Goal: Task Accomplishment & Management: Use online tool/utility

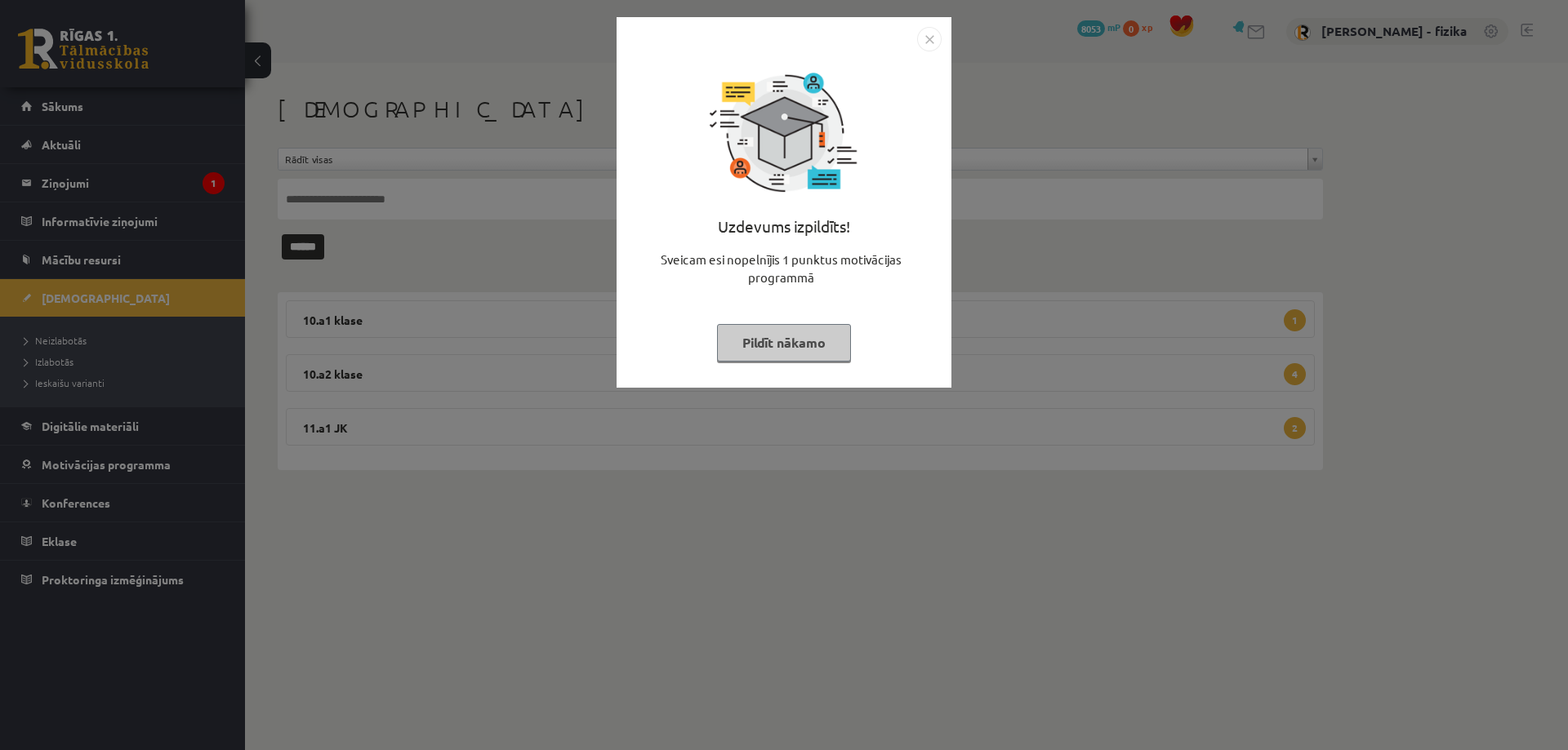
click at [753, 338] on button "Pildīt nākamo" at bounding box center [784, 342] width 134 height 38
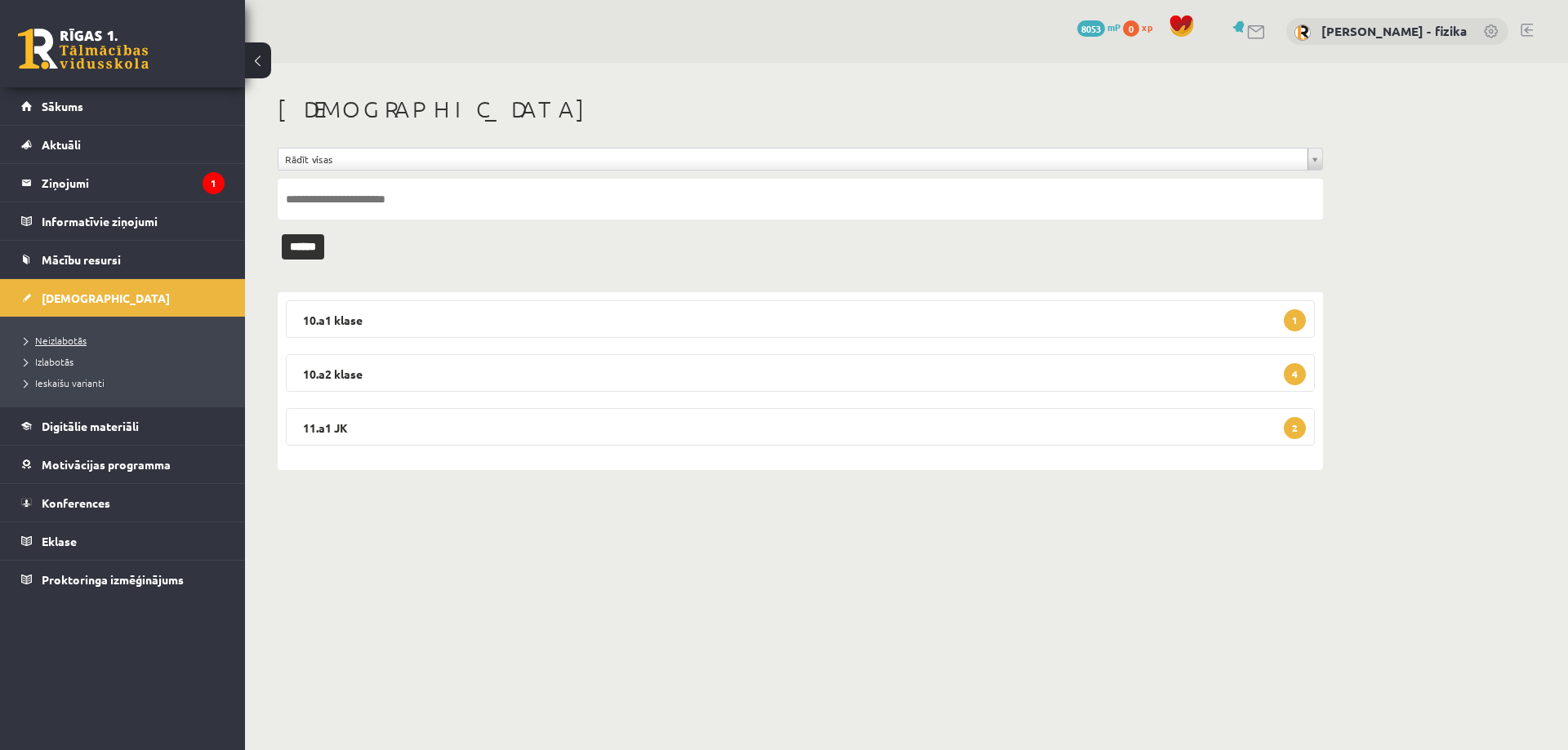
click at [63, 336] on span "Neizlabotās" at bounding box center [56, 341] width 62 height 13
click at [1036, 319] on legend "10.a1 klase 1" at bounding box center [801, 319] width 1029 height 38
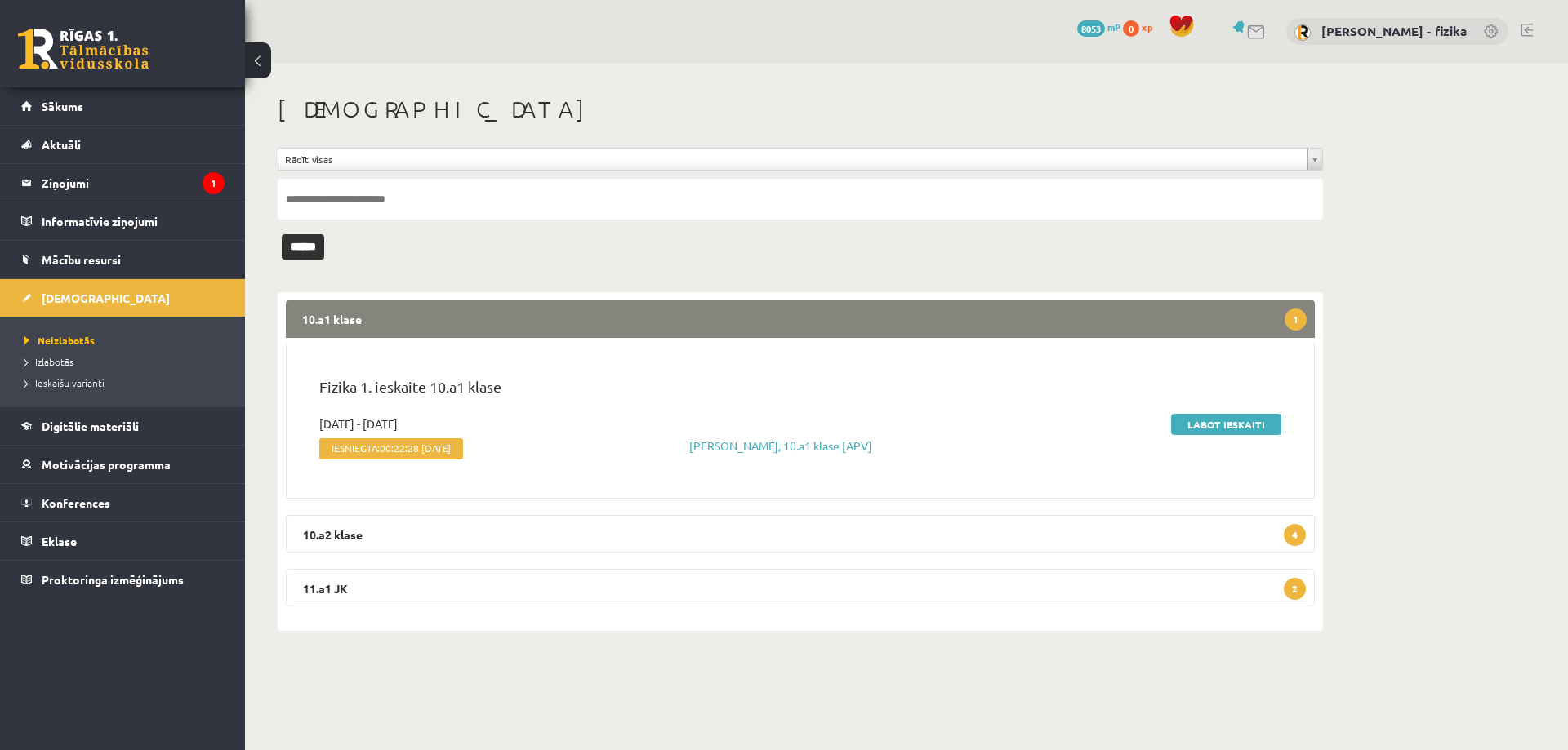
click at [1222, 413] on div "Fizika 1. ieskaite 10.a1 klase" at bounding box center [800, 395] width 986 height 40
click at [1220, 423] on link "Labot ieskaiti" at bounding box center [1226, 425] width 110 height 21
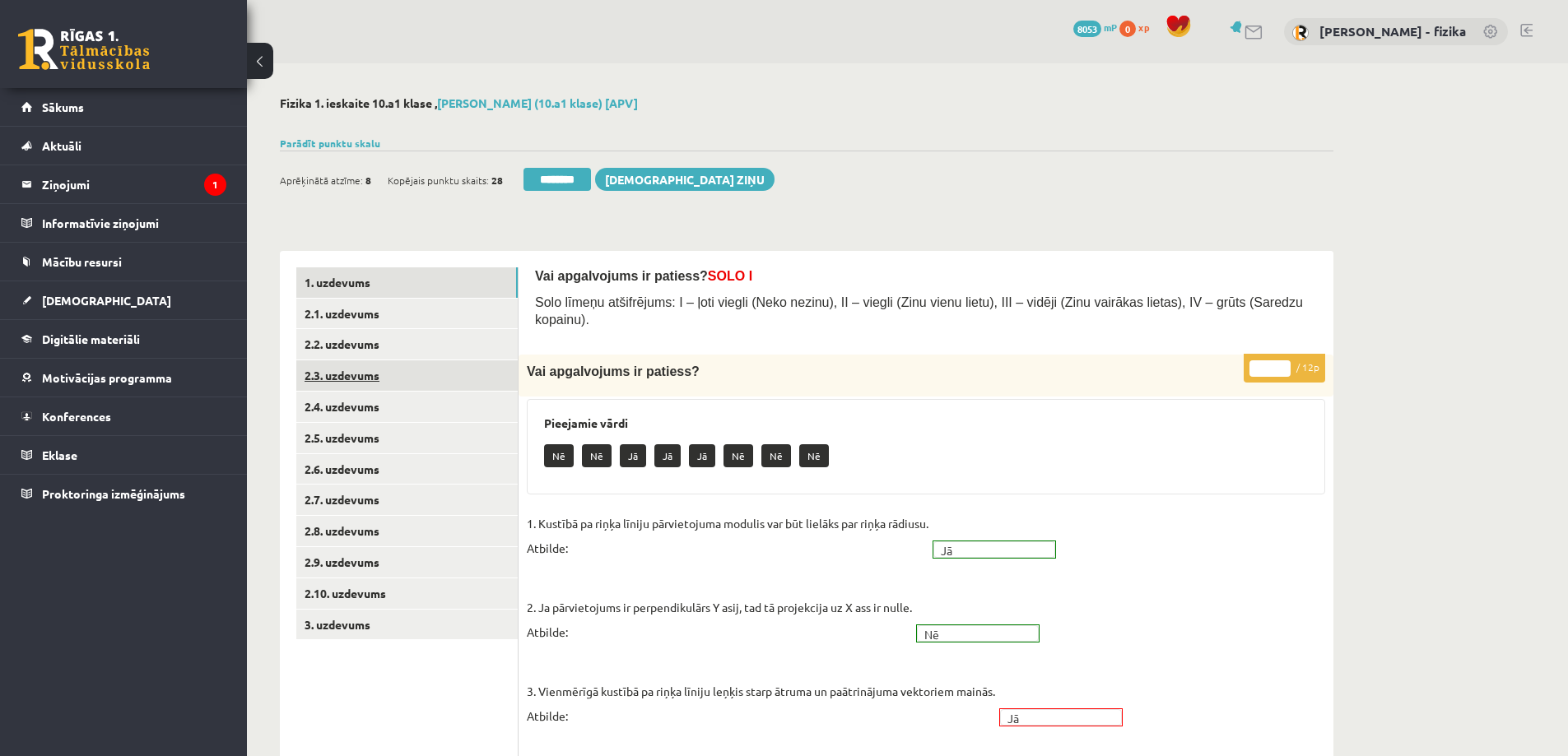
click at [479, 381] on link "2.3. uzdevums" at bounding box center [406, 376] width 222 height 30
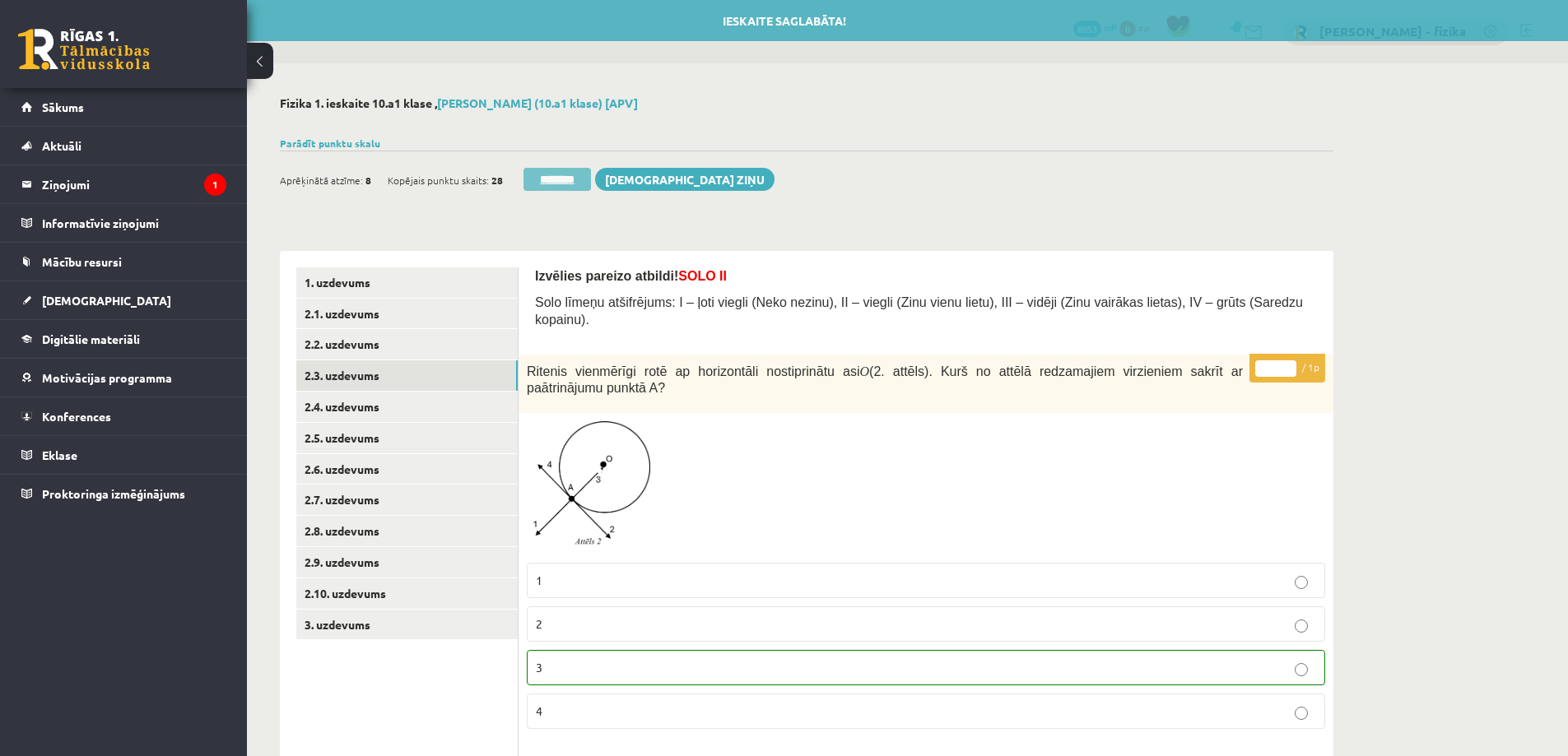
click at [573, 179] on input "********" at bounding box center [557, 179] width 68 height 23
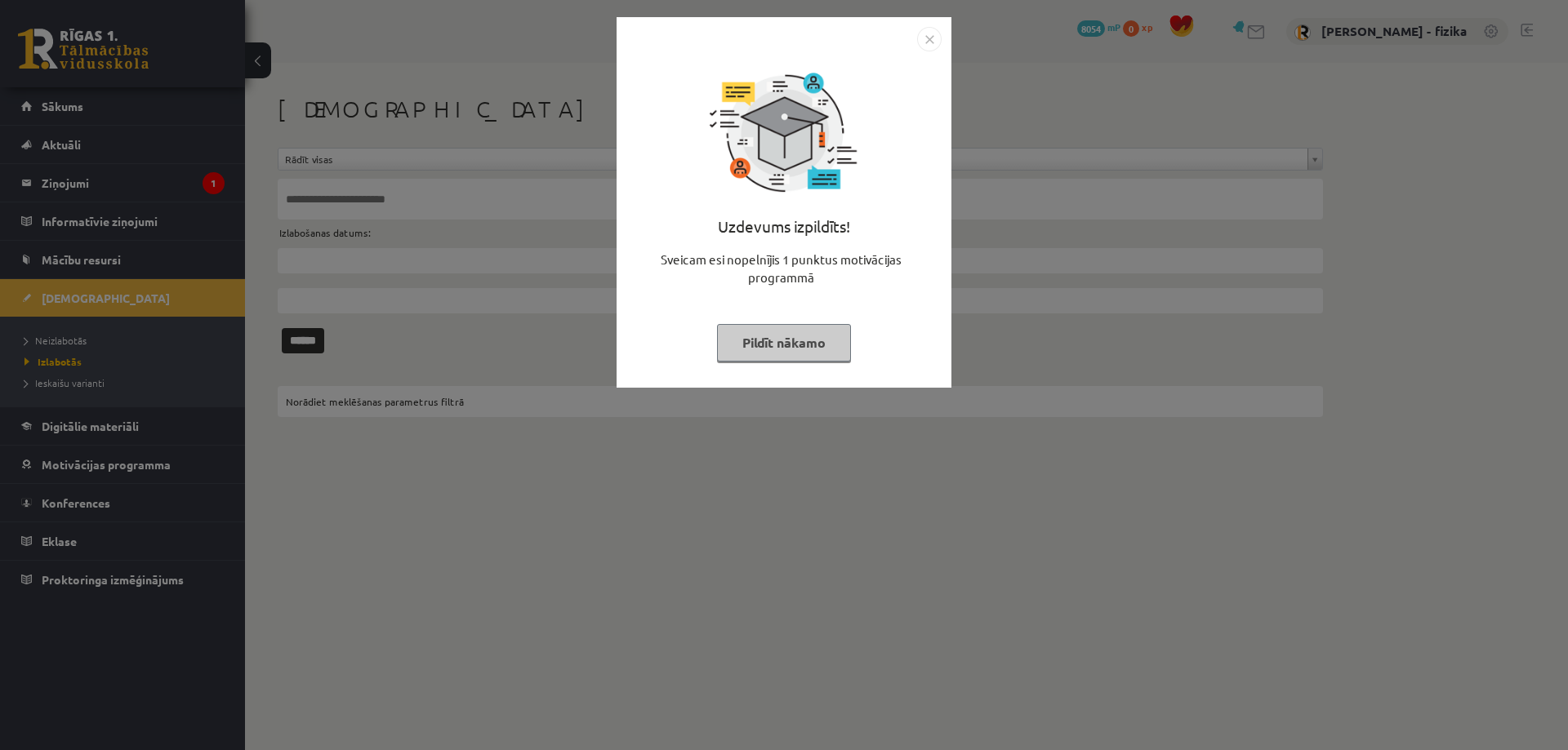
click at [825, 348] on button "Pildīt nākamo" at bounding box center [784, 342] width 134 height 38
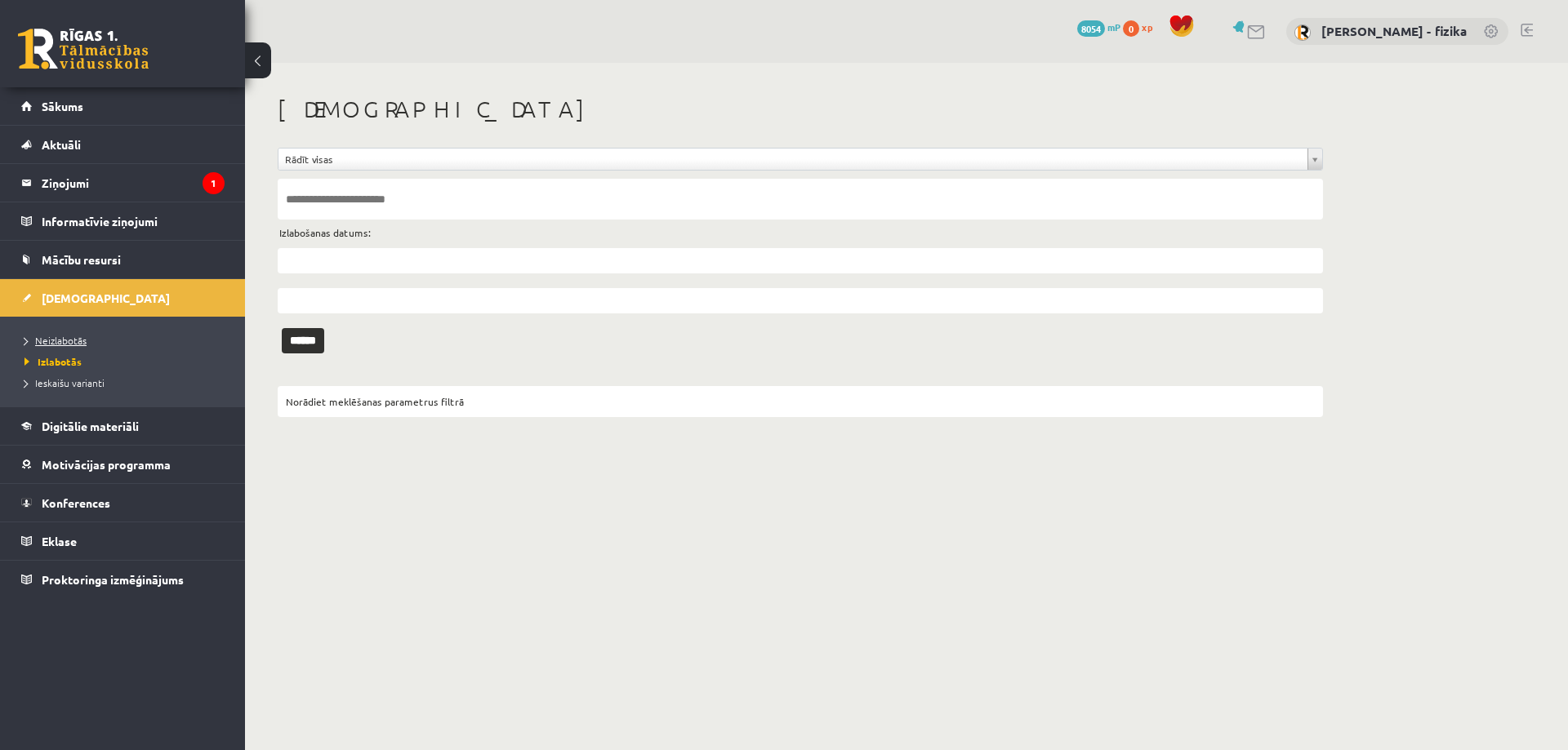
click at [59, 338] on span "Neizlabotās" at bounding box center [56, 341] width 62 height 13
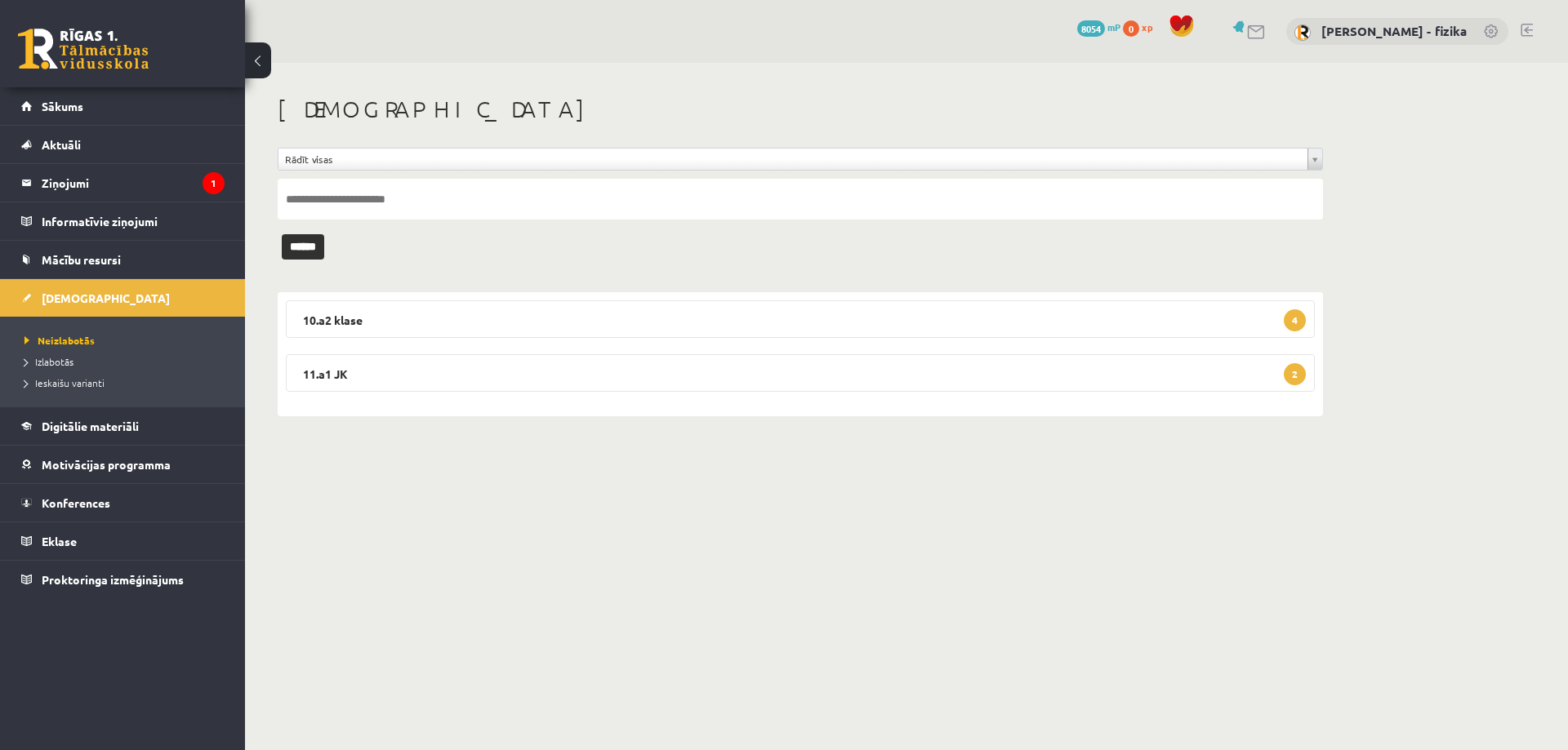
click at [1224, 353] on div "10.a2 klase 4 Fizika 1. ieskaite 10.a2 klase 2025-10-01 - 2025-10-15 Iesniegta:…" at bounding box center [800, 354] width 1045 height 124
click at [1214, 384] on legend "11.a1 JK 2" at bounding box center [801, 373] width 1029 height 38
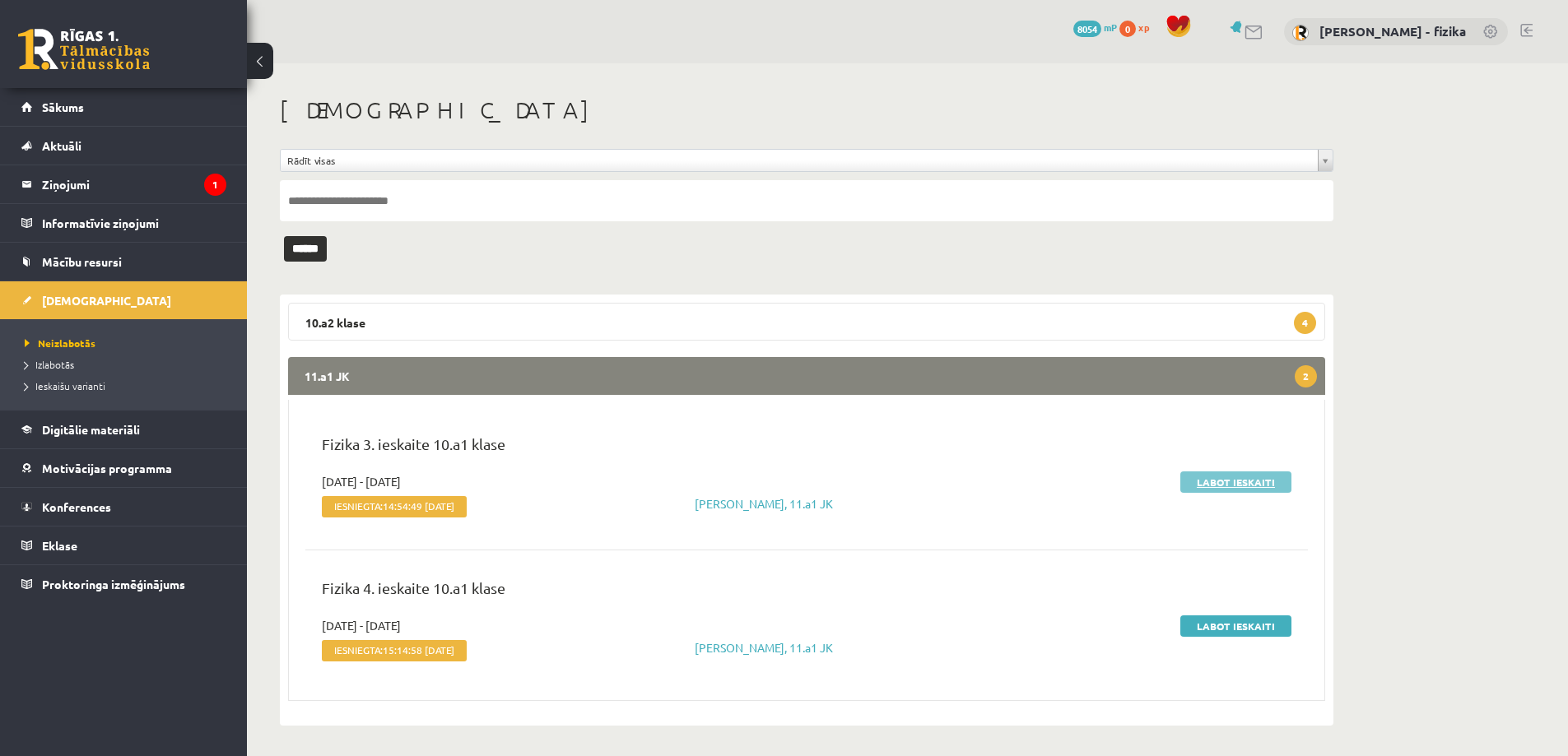
click at [1259, 474] on link "Labot ieskaiti" at bounding box center [1236, 482] width 111 height 21
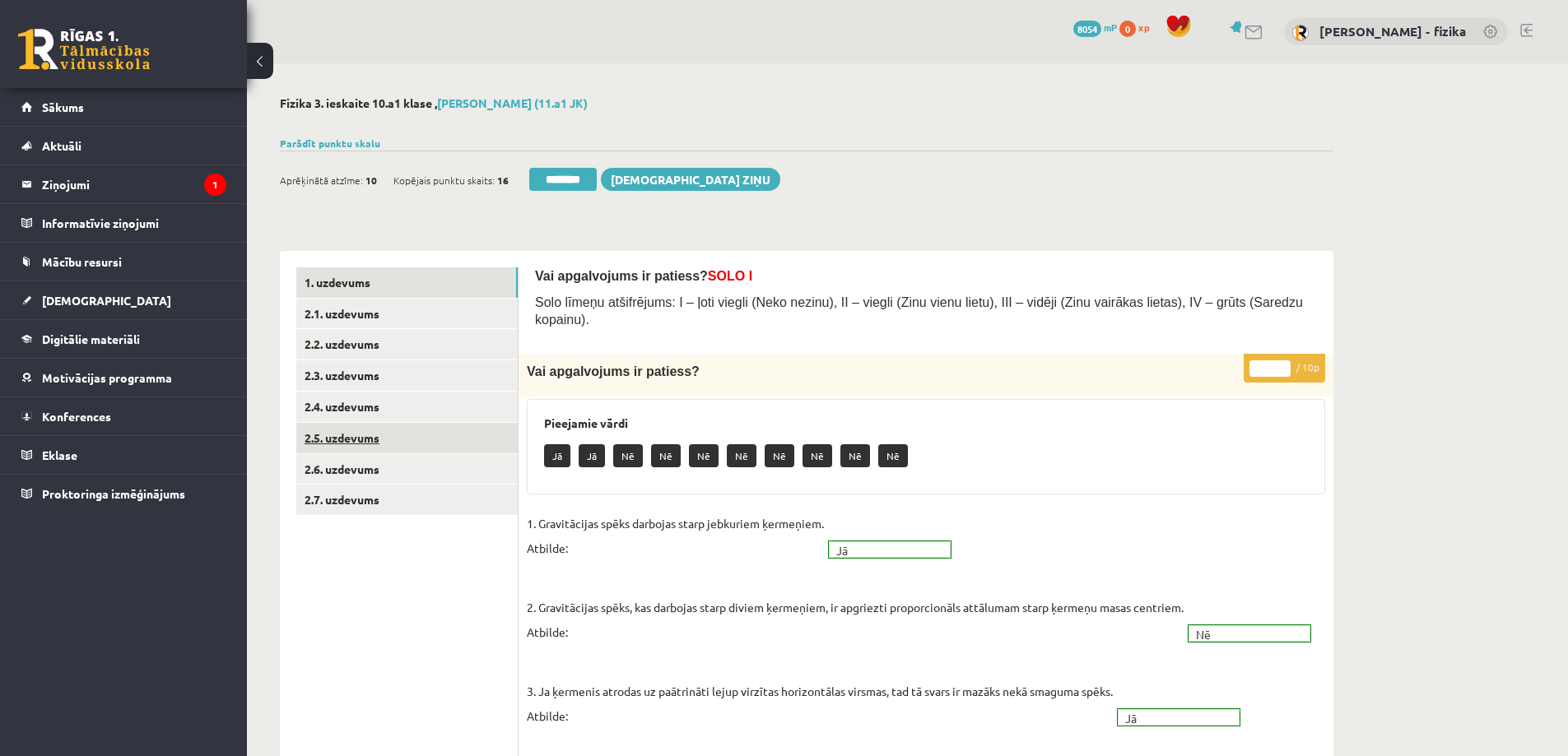
click at [451, 425] on link "2.5. uzdevums" at bounding box center [406, 438] width 222 height 30
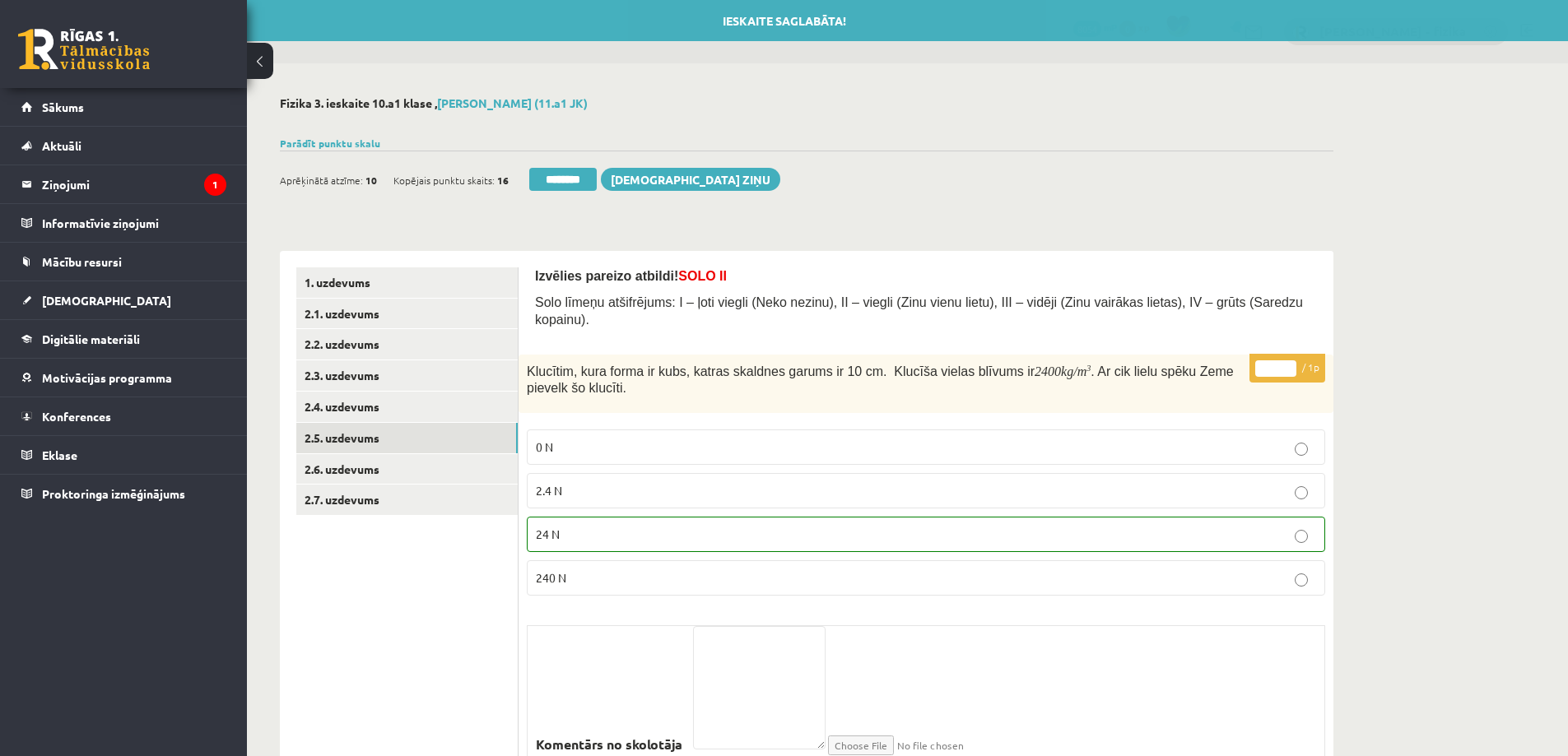
click at [582, 172] on input "********" at bounding box center [562, 179] width 68 height 23
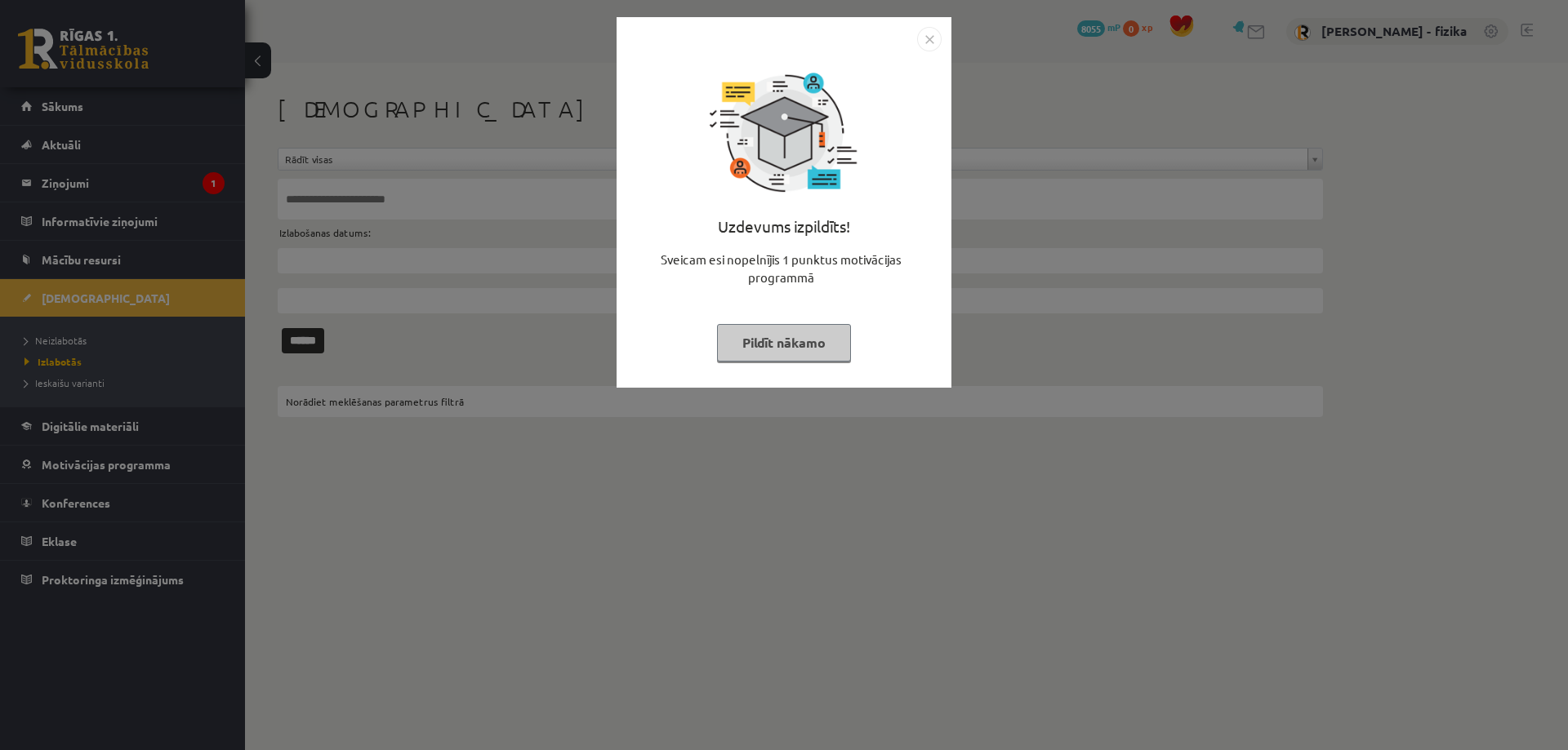
click at [790, 349] on button "Pildīt nākamo" at bounding box center [784, 342] width 134 height 38
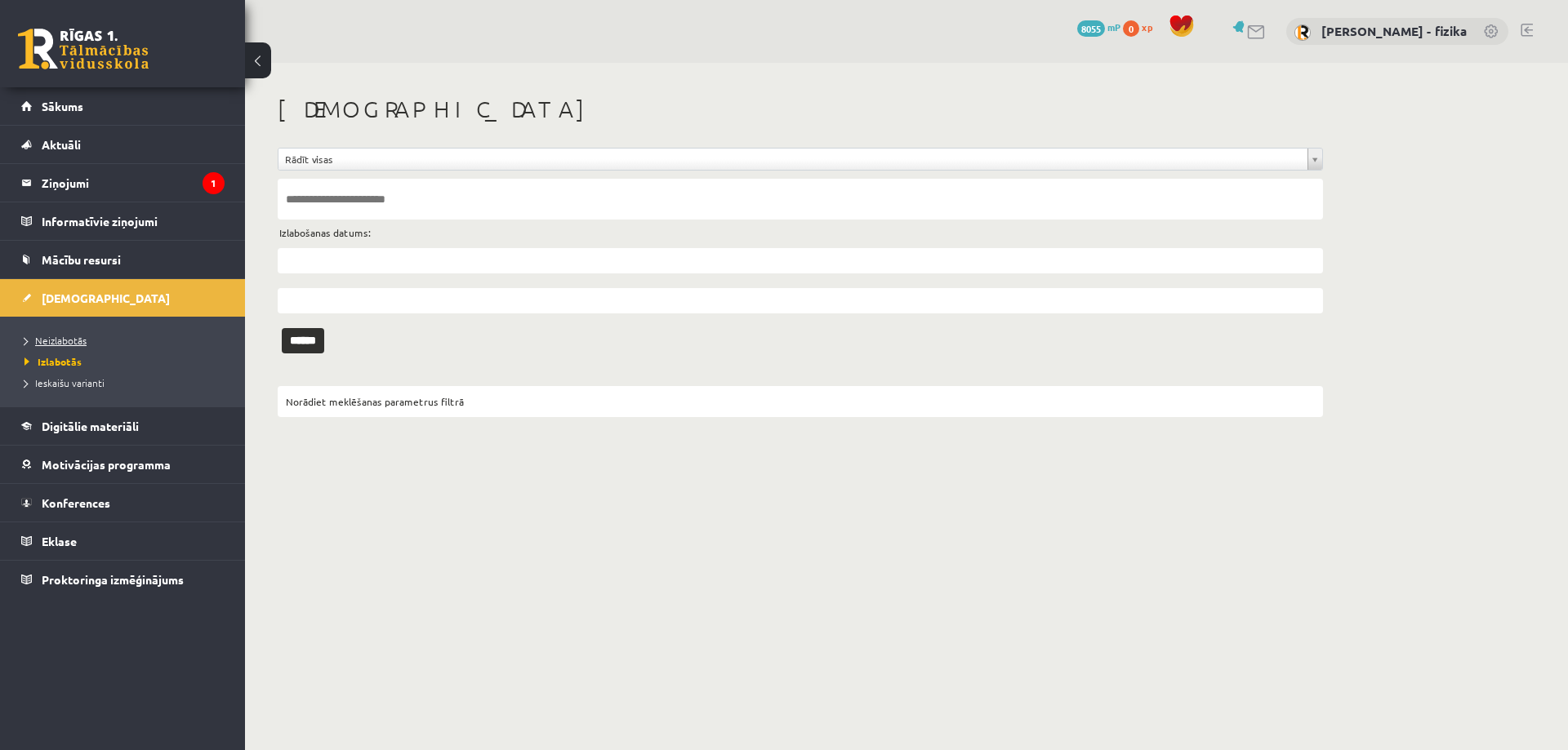
click at [76, 340] on span "Neizlabotās" at bounding box center [56, 341] width 62 height 13
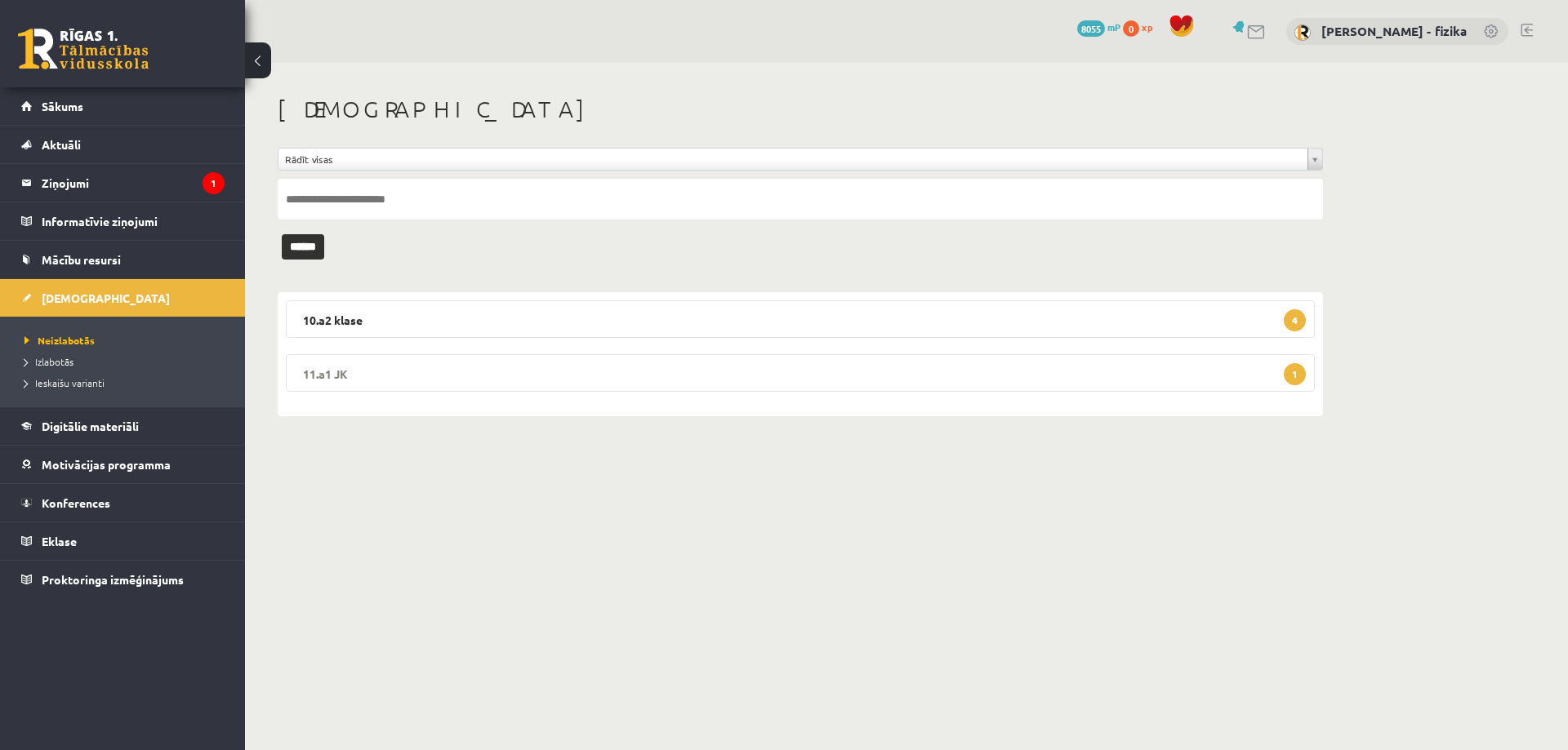
click at [1183, 388] on legend "11.a1 JK 1" at bounding box center [801, 373] width 1029 height 38
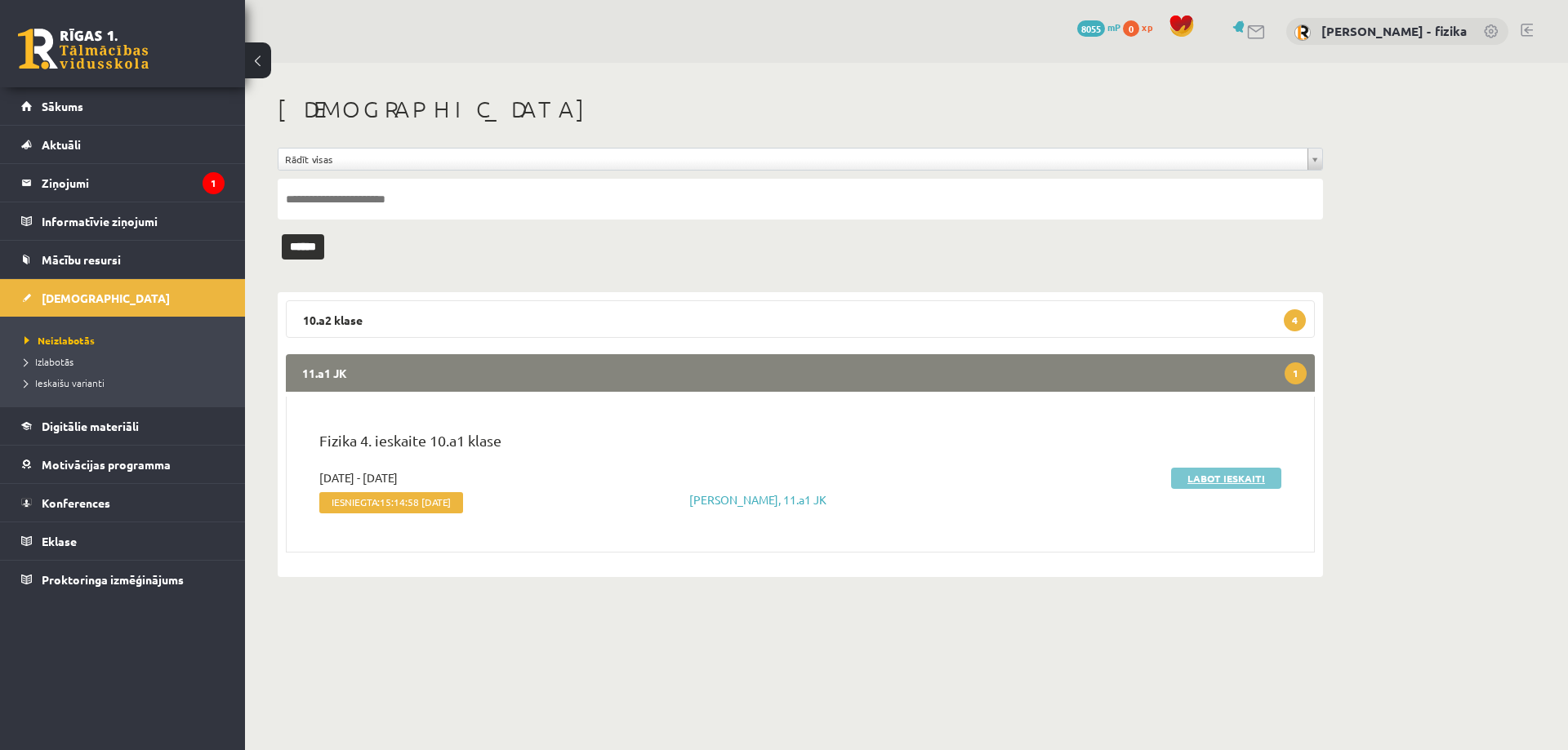
click at [1219, 482] on link "Labot ieskaiti" at bounding box center [1226, 478] width 110 height 21
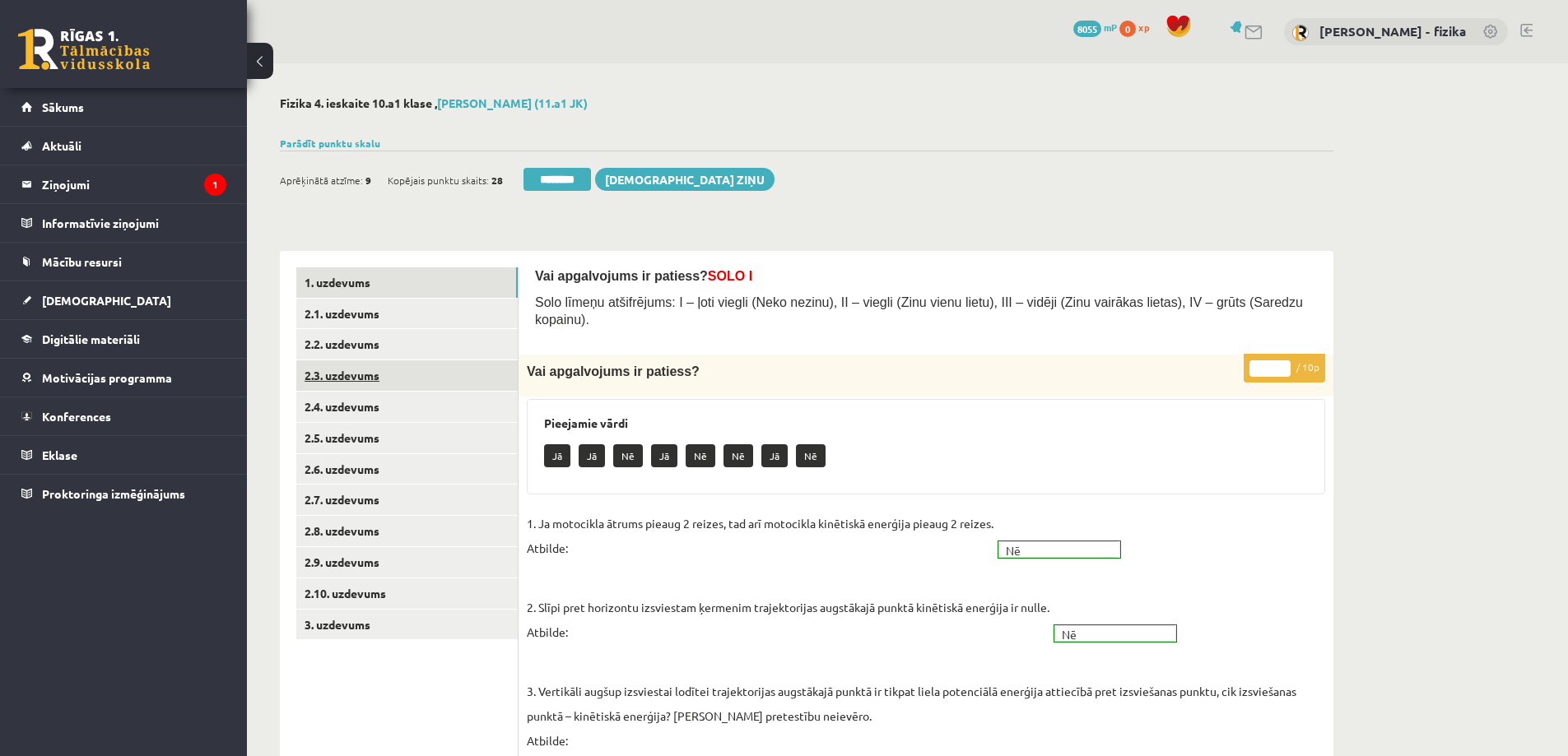
click at [442, 390] on link "2.3. uzdevums" at bounding box center [406, 376] width 222 height 30
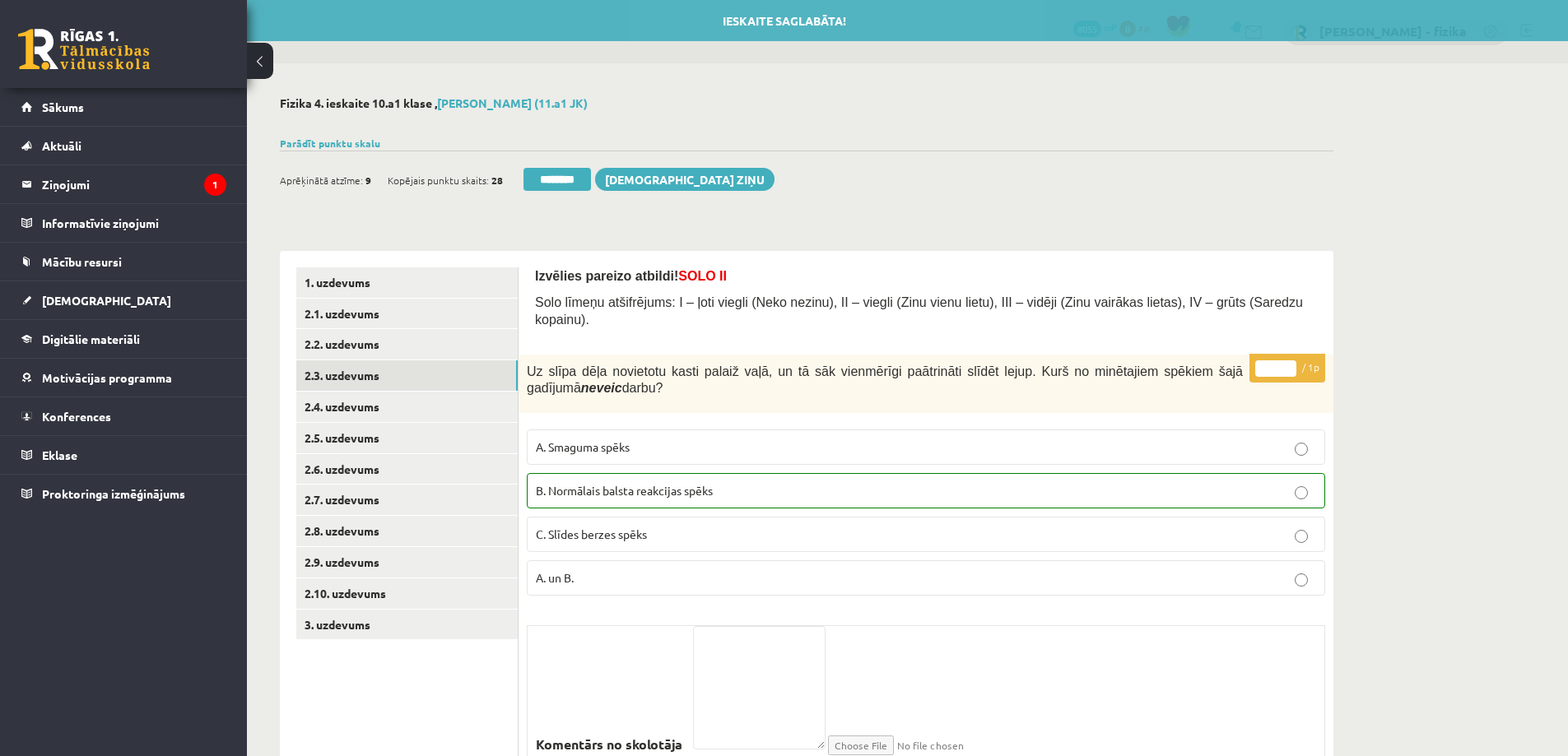
click at [551, 187] on input "********" at bounding box center [557, 179] width 68 height 23
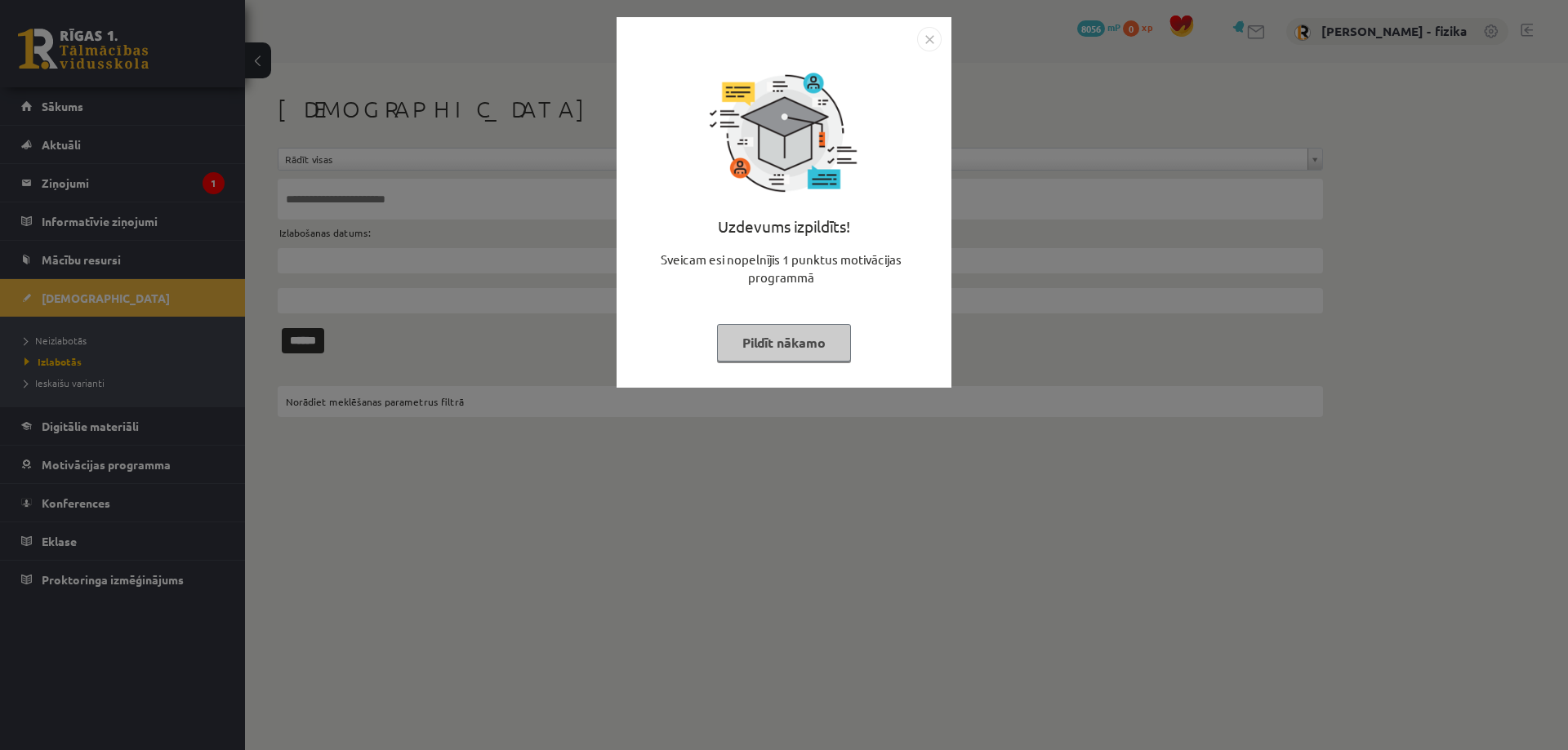
click at [816, 350] on button "Pildīt nākamo" at bounding box center [784, 342] width 134 height 38
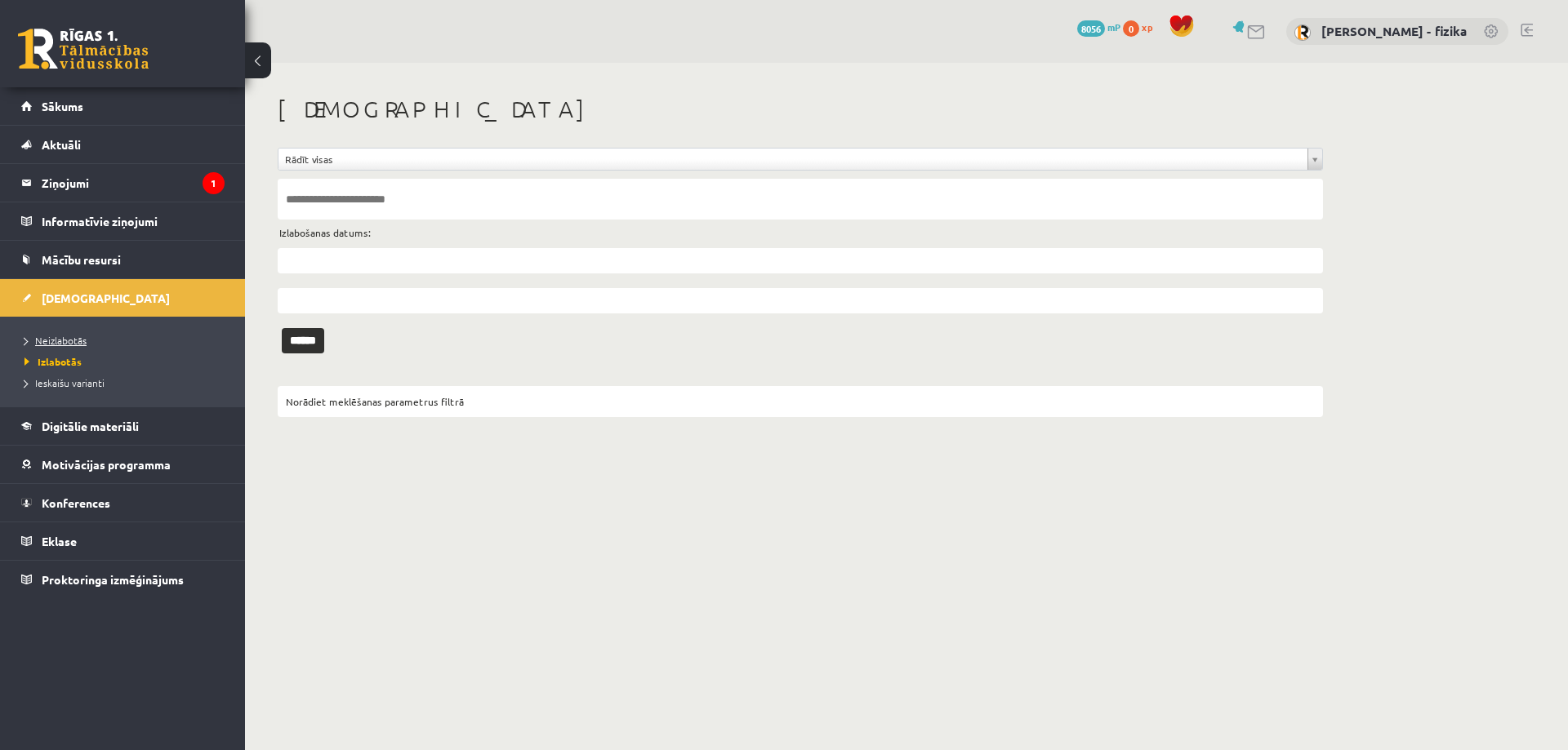
click at [68, 342] on span "Neizlabotās" at bounding box center [56, 341] width 62 height 13
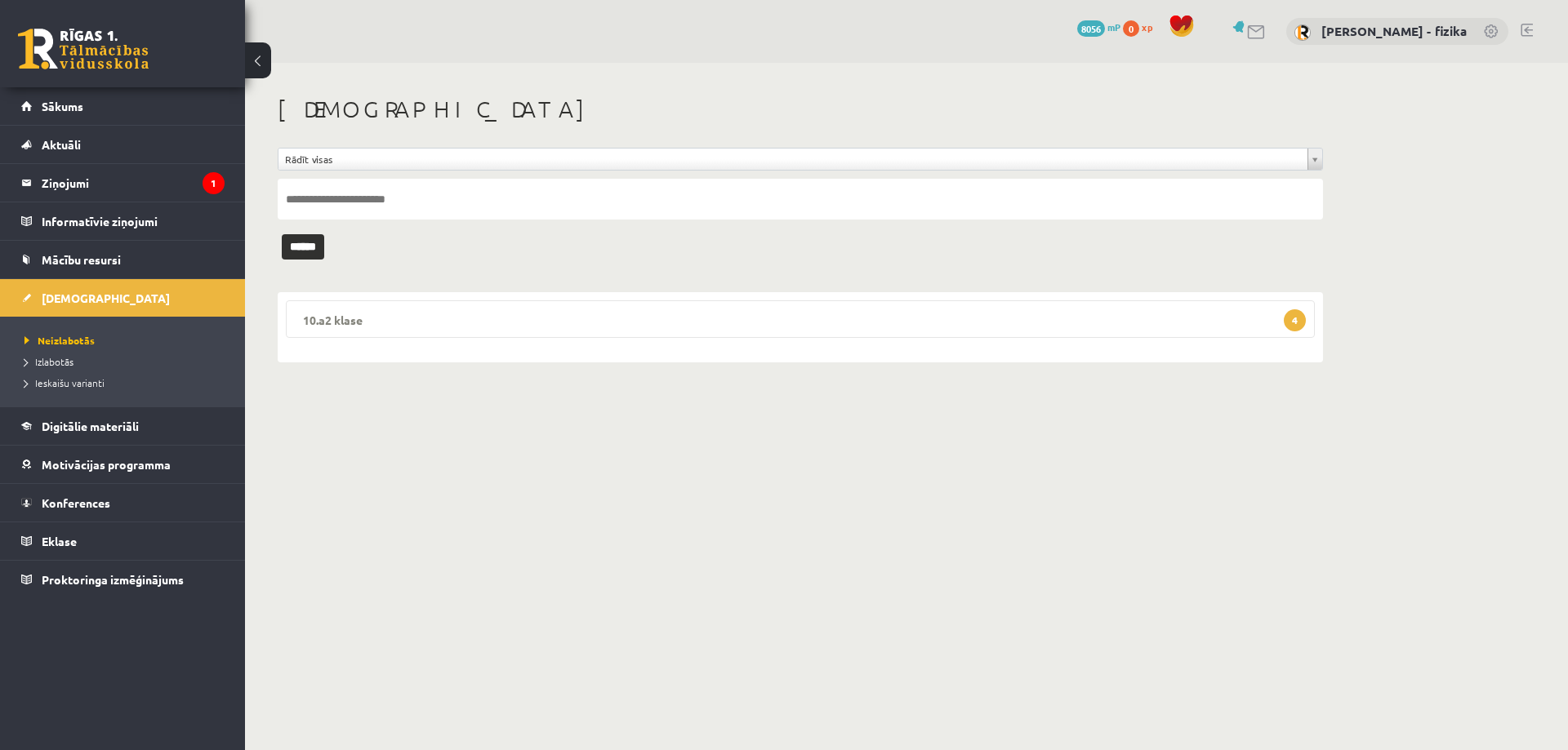
click at [996, 311] on legend "10.a2 [PERSON_NAME] 4" at bounding box center [801, 319] width 1029 height 38
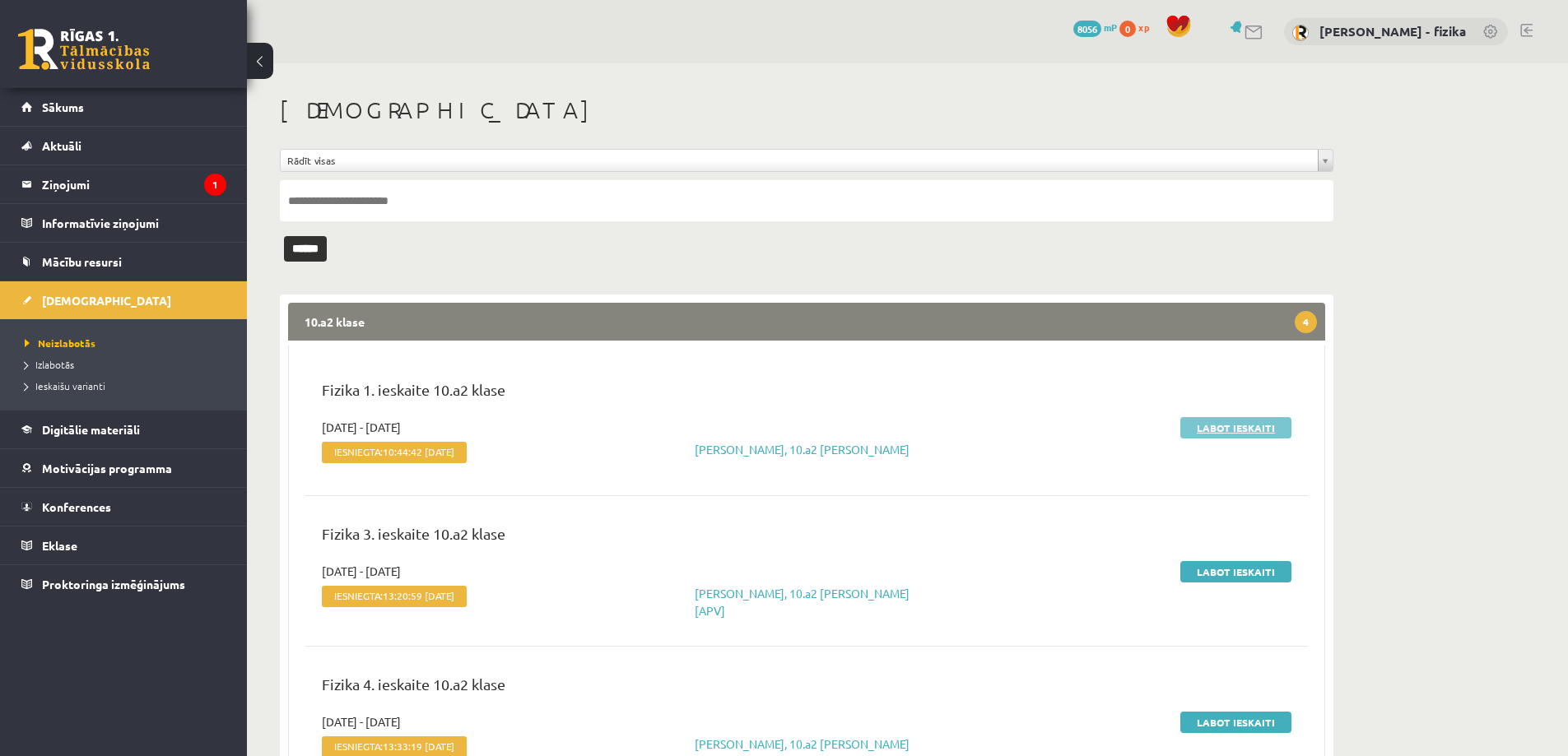
click at [1253, 434] on link "Labot ieskaiti" at bounding box center [1236, 428] width 111 height 21
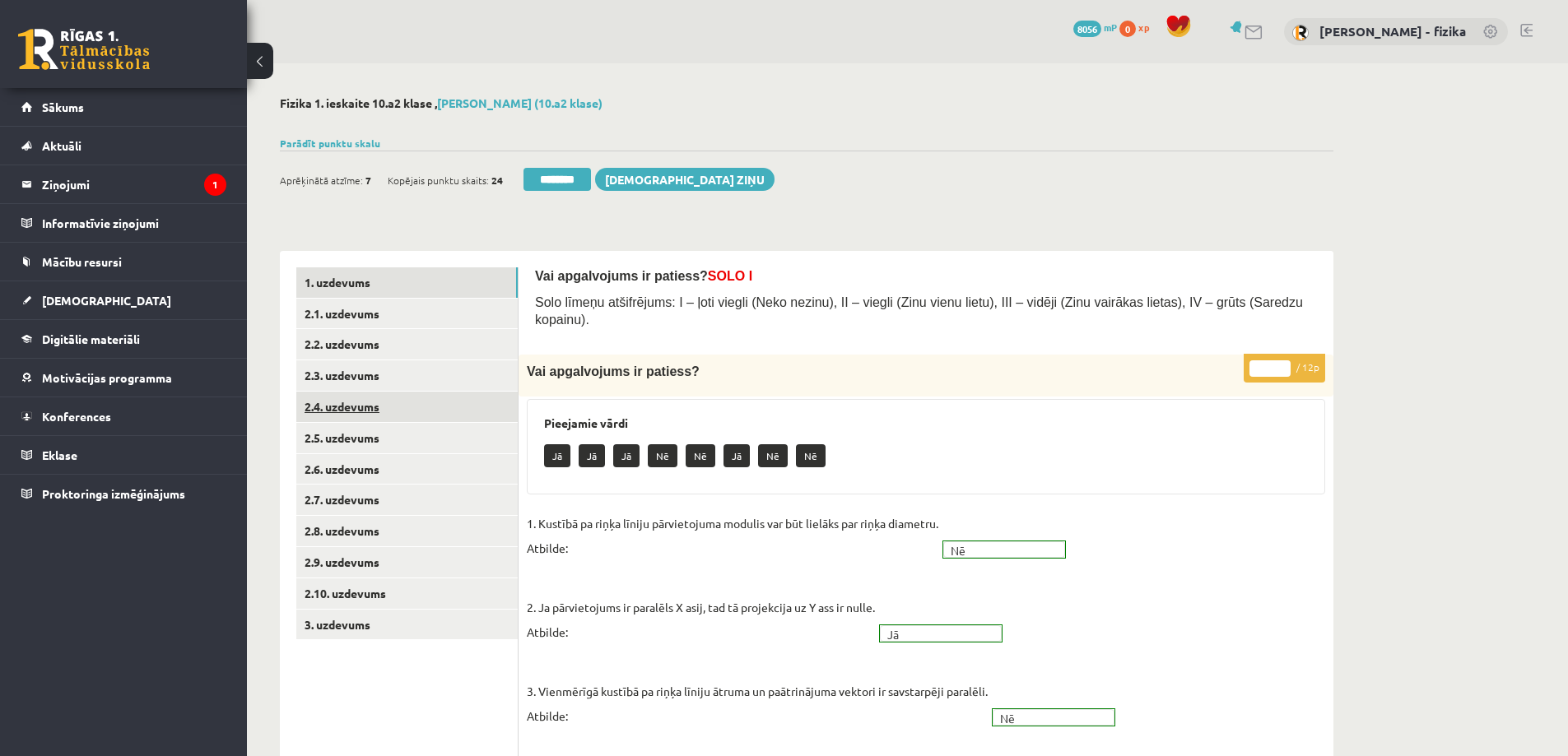
click at [480, 421] on link "2.4. uzdevums" at bounding box center [406, 407] width 222 height 30
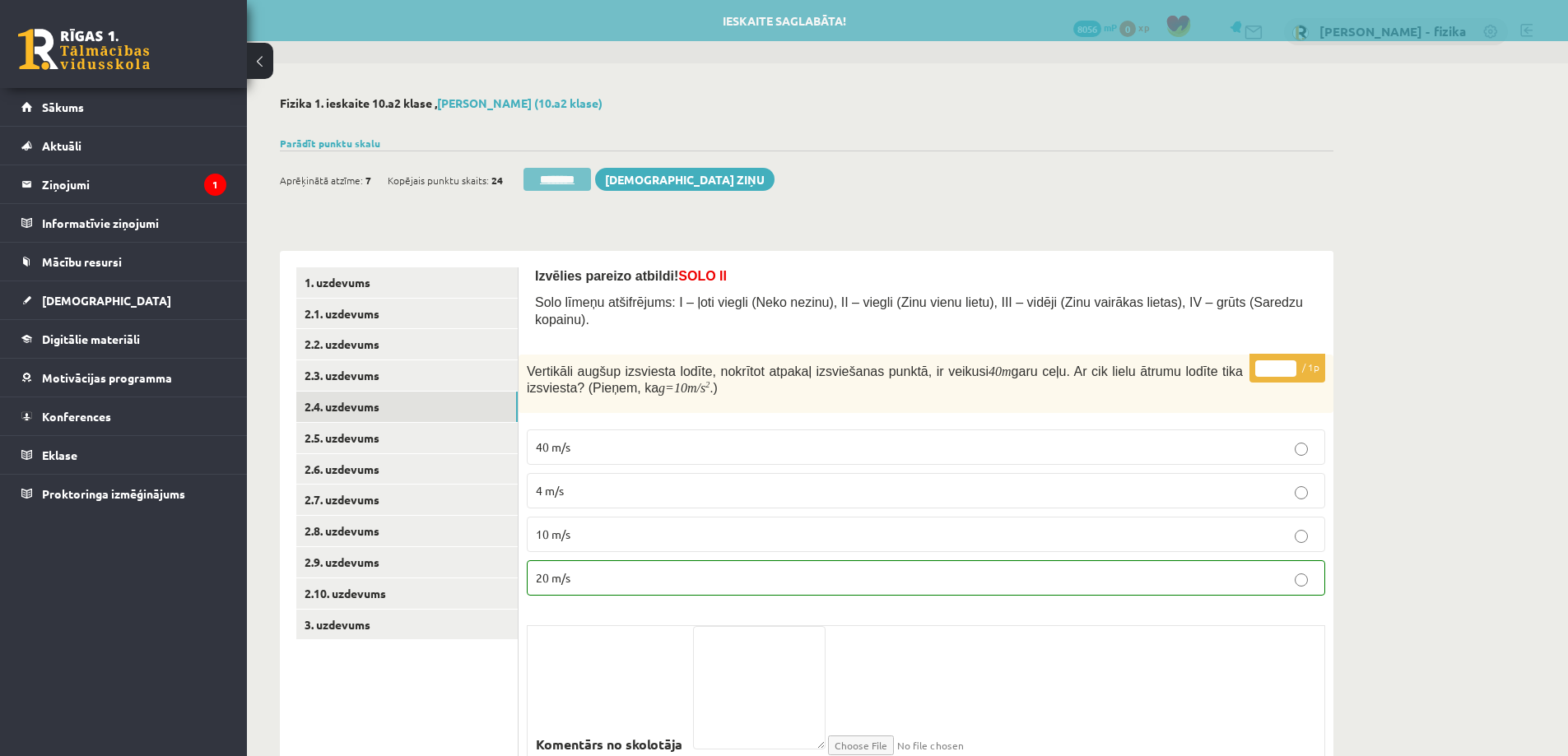
click at [571, 173] on input "********" at bounding box center [557, 179] width 68 height 23
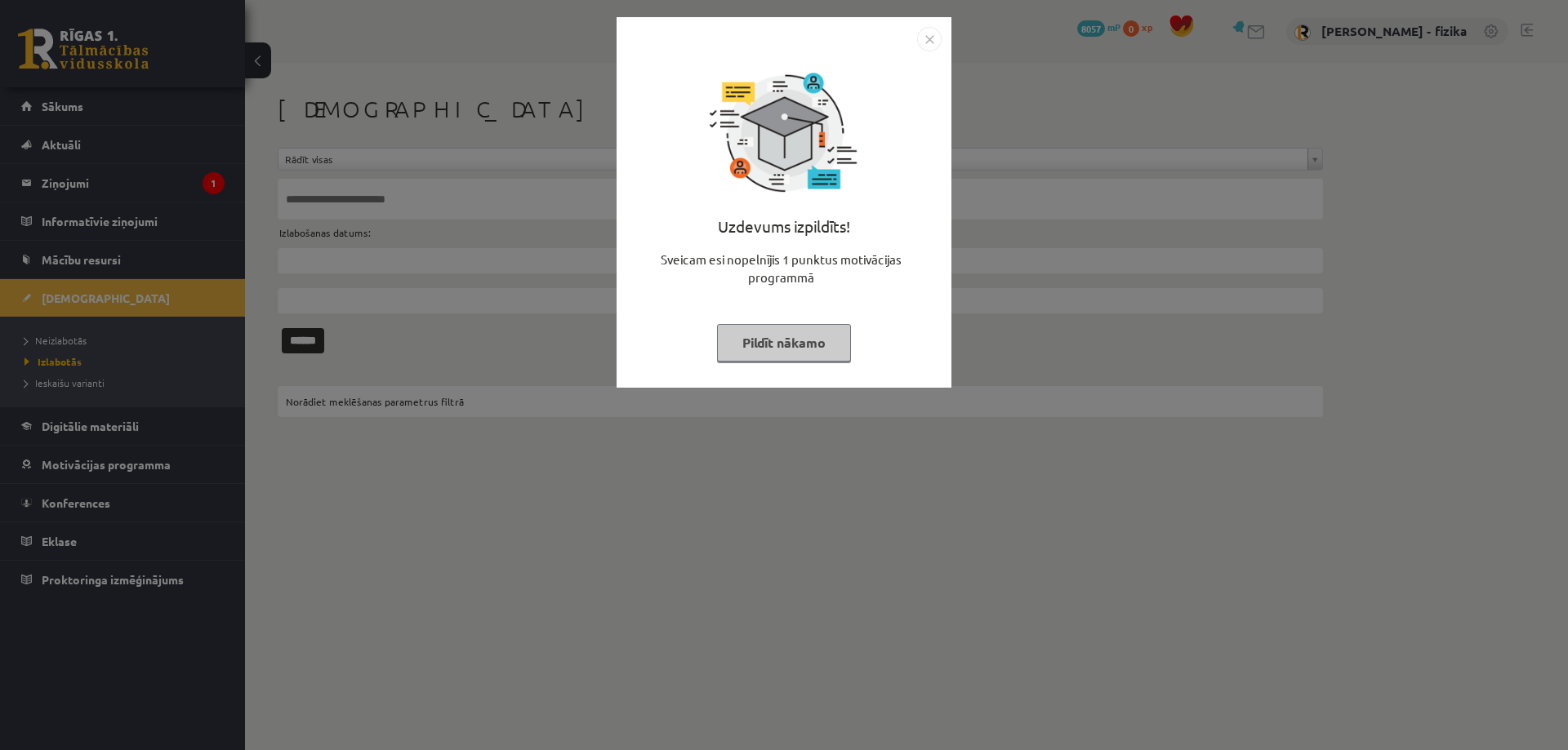
click at [792, 350] on button "Pildīt nākamo" at bounding box center [784, 342] width 134 height 38
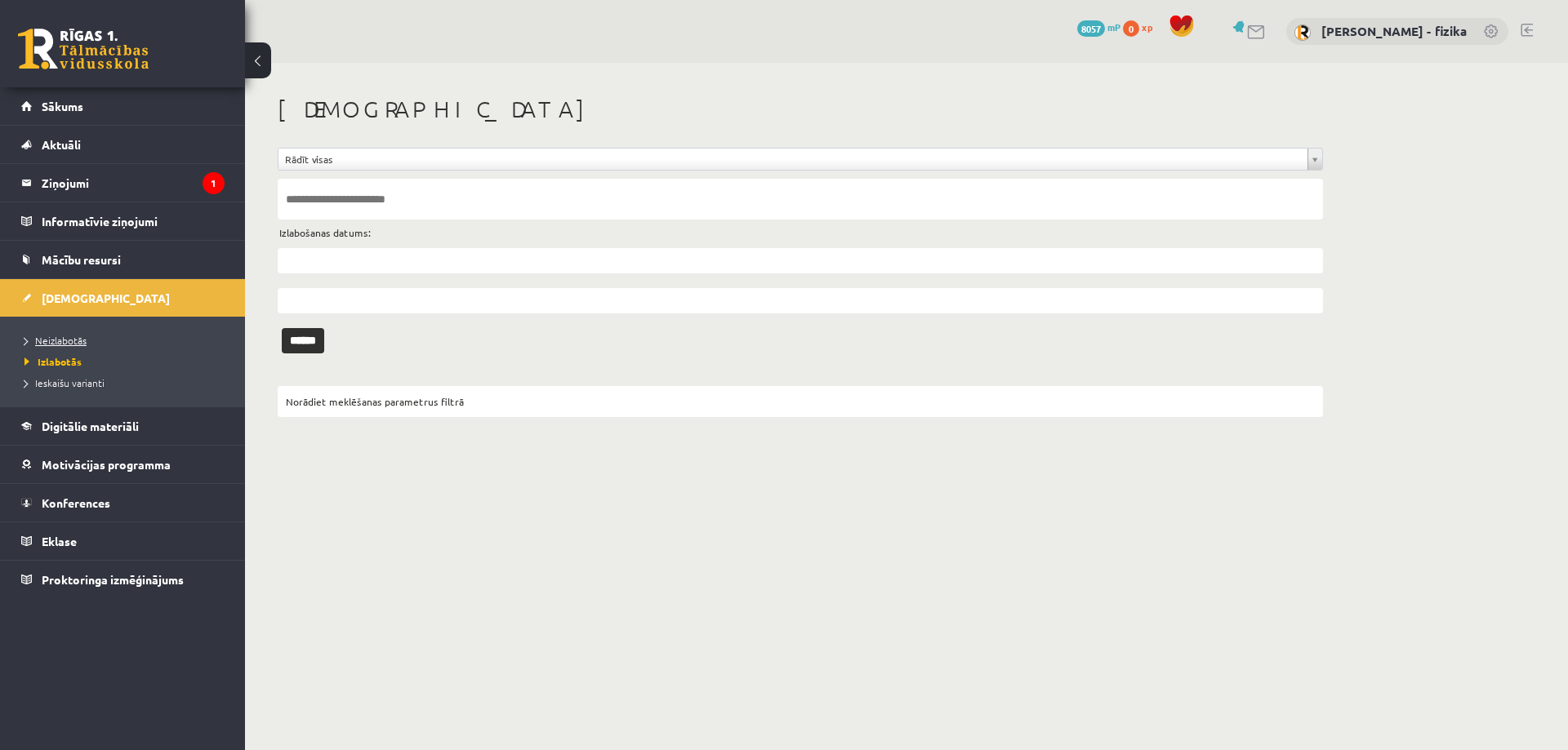
click at [45, 341] on span "Neizlabotās" at bounding box center [56, 341] width 62 height 13
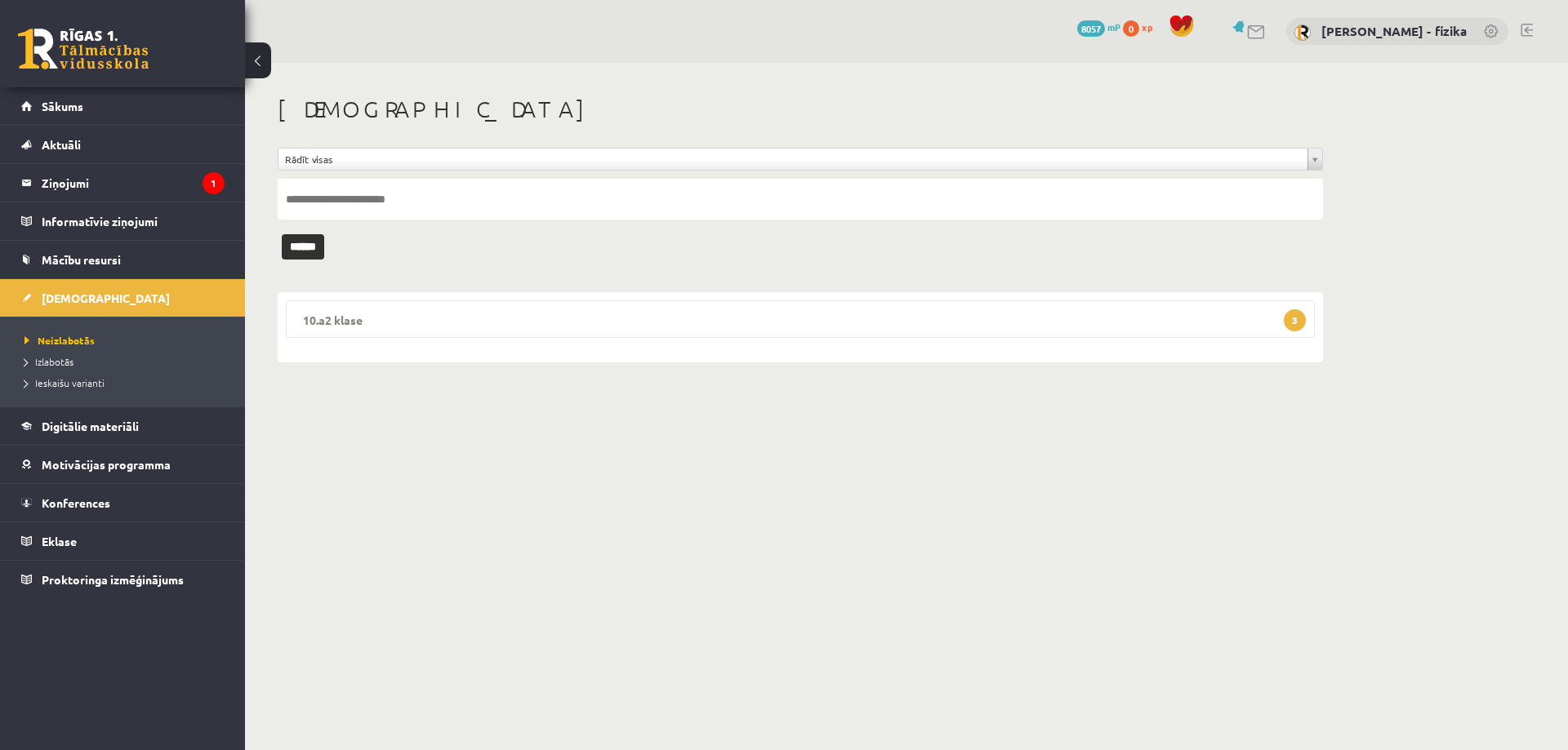
click at [1262, 336] on legend "10.a2 klase 3" at bounding box center [801, 319] width 1029 height 38
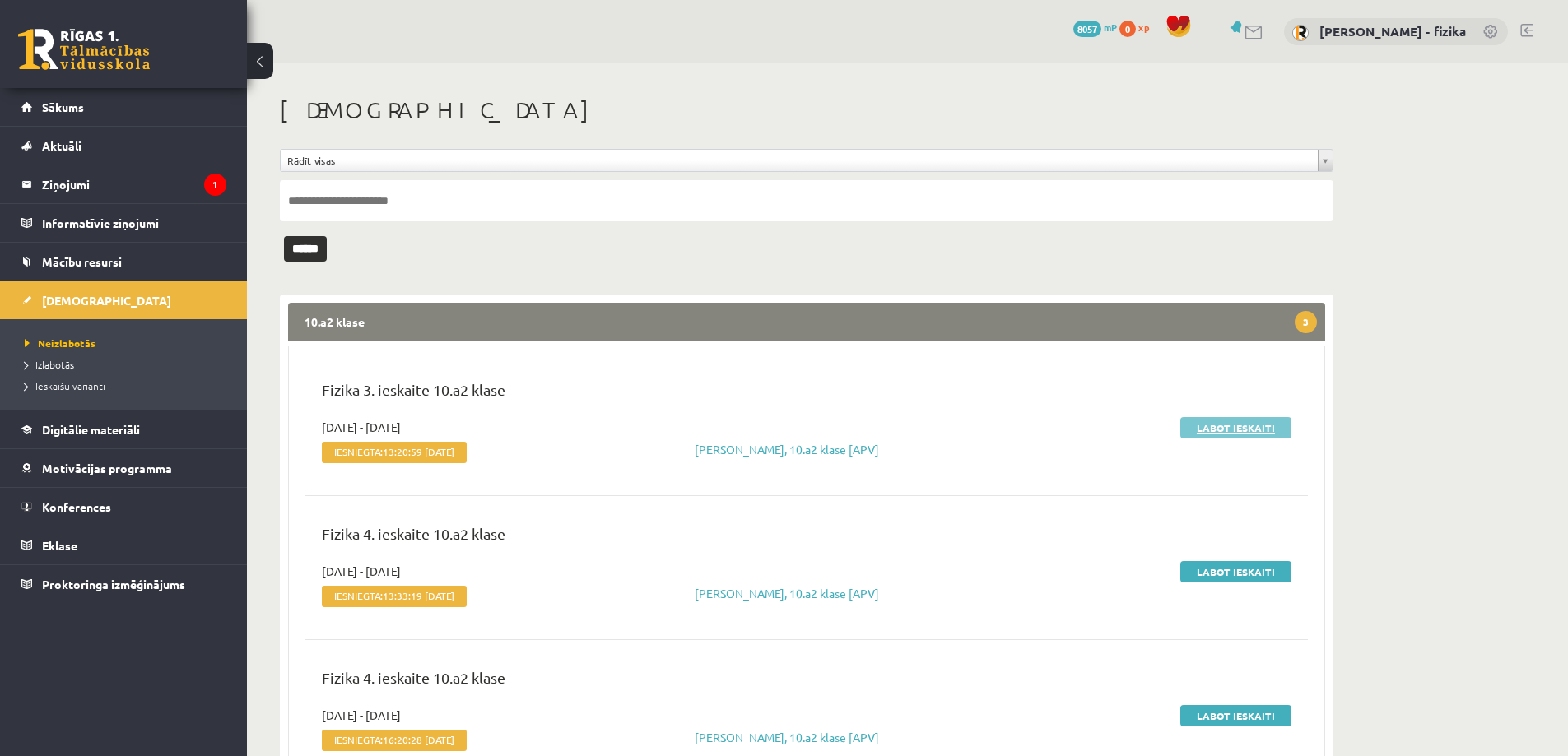
click at [1271, 436] on link "Labot ieskaiti" at bounding box center [1236, 428] width 111 height 21
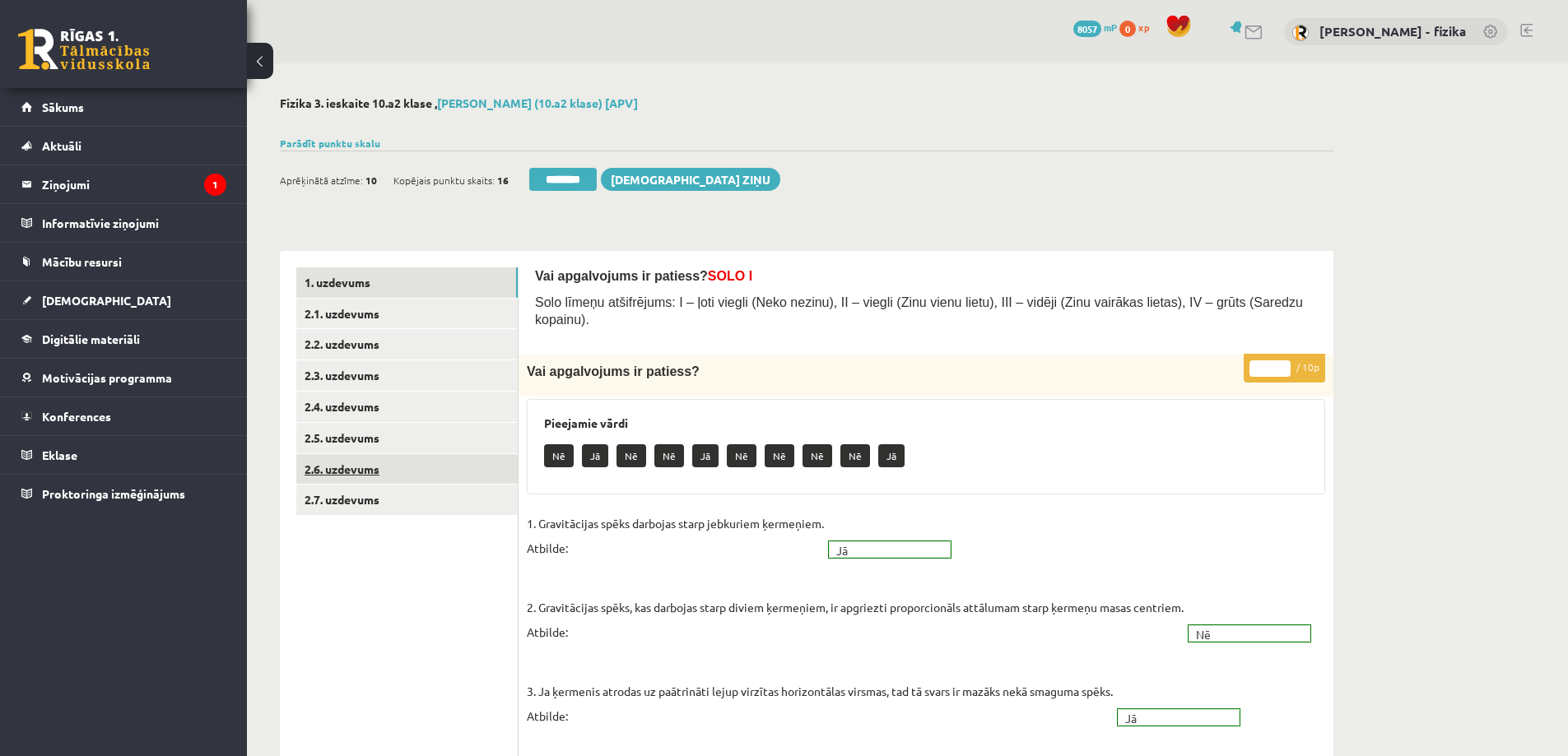
click at [407, 483] on link "2.6. uzdevums" at bounding box center [406, 470] width 222 height 30
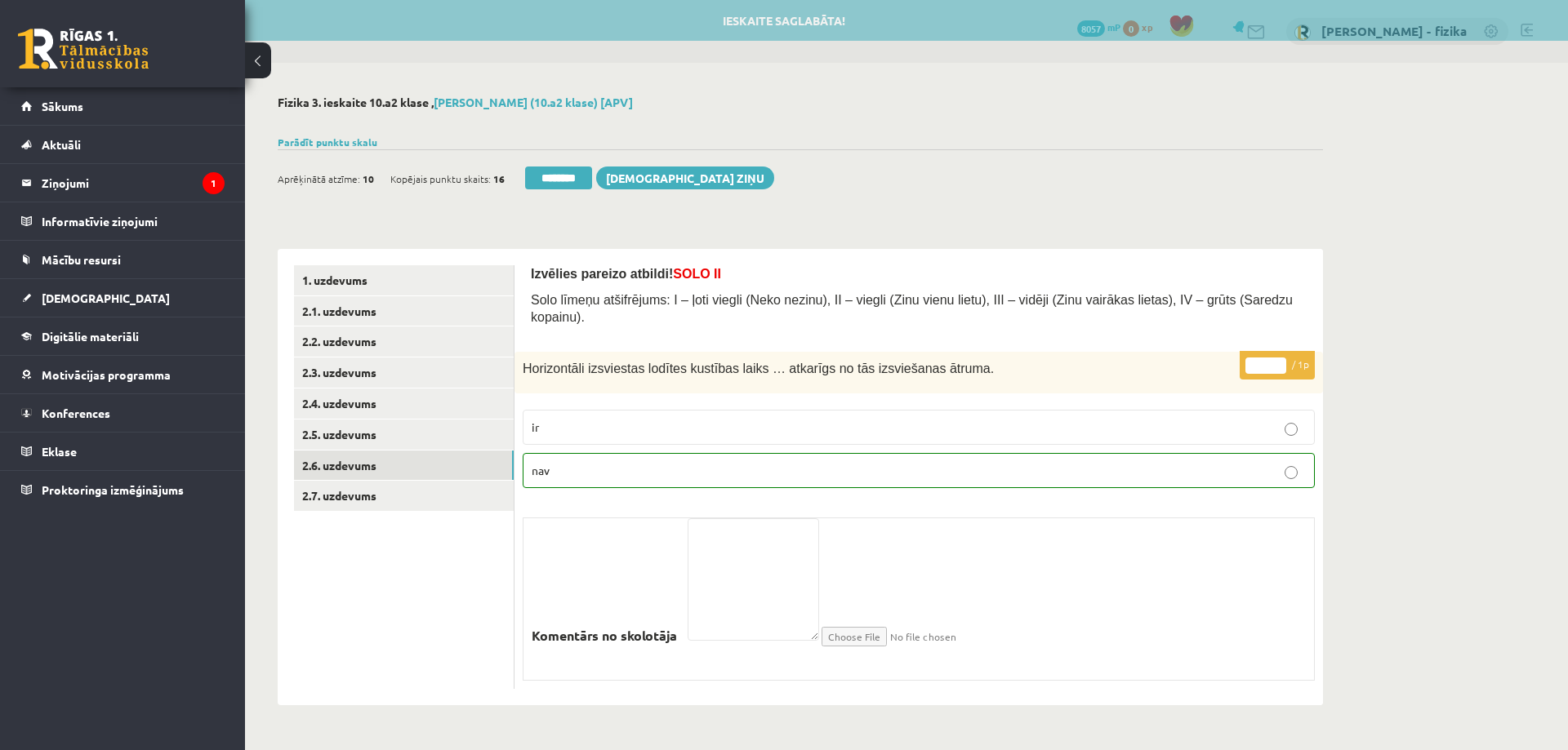
drag, startPoint x: 558, startPoint y: 183, endPoint x: 856, endPoint y: 49, distance: 326.7
click at [559, 183] on input "********" at bounding box center [558, 177] width 67 height 23
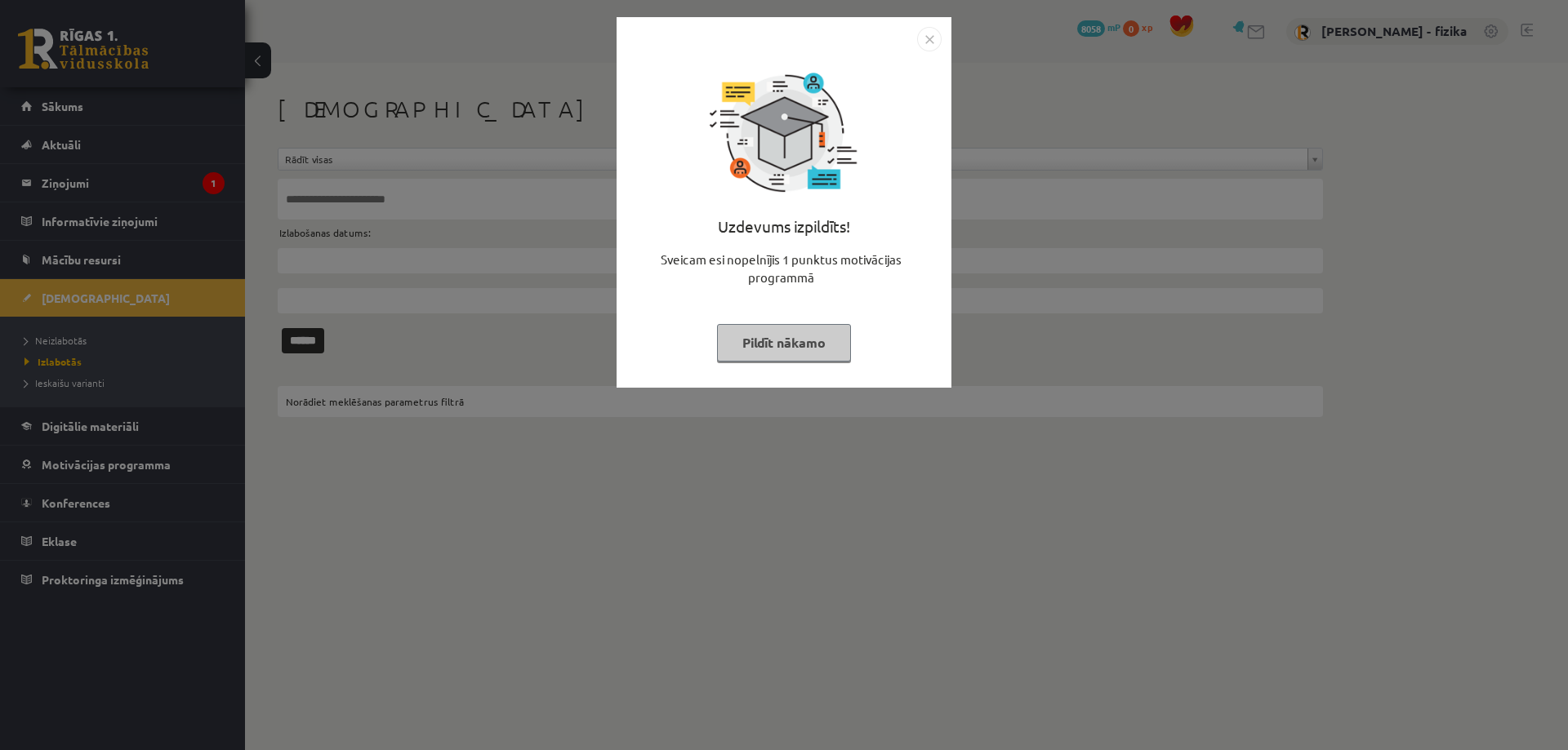
click at [797, 341] on button "Pildīt nākamo" at bounding box center [784, 342] width 134 height 38
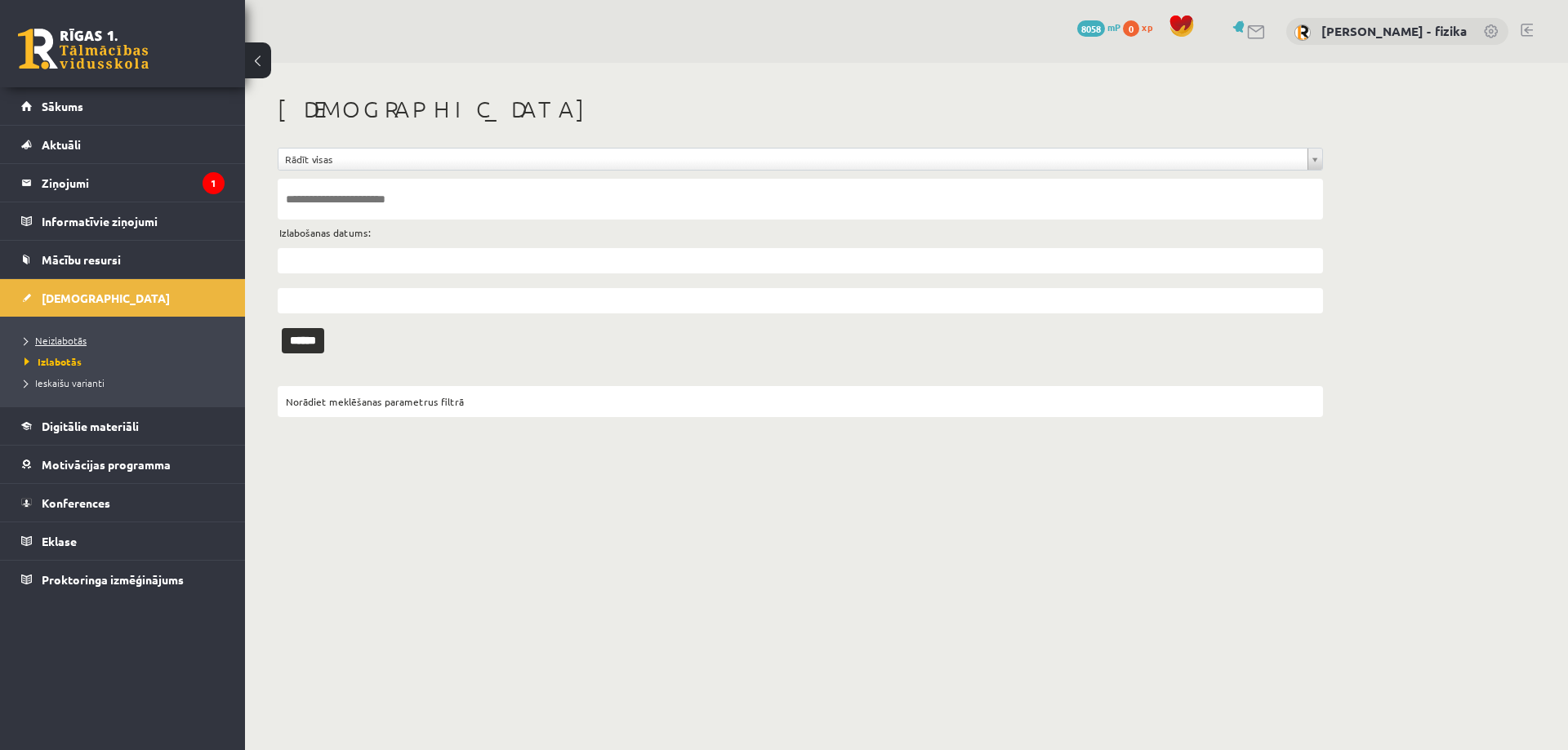
click at [67, 342] on span "Neizlabotās" at bounding box center [56, 341] width 62 height 13
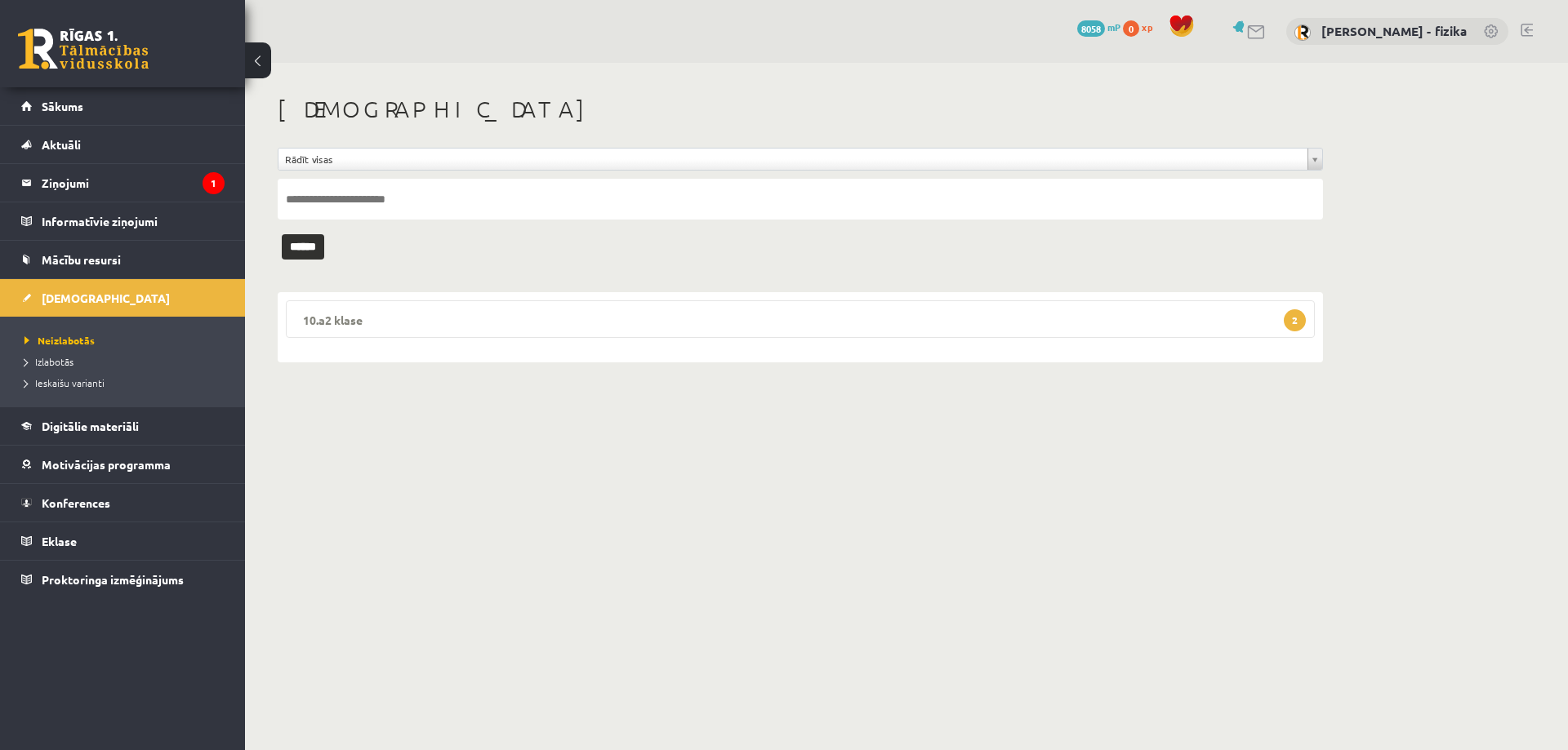
click at [1170, 317] on legend "10.a2 klase 2" at bounding box center [801, 319] width 1029 height 38
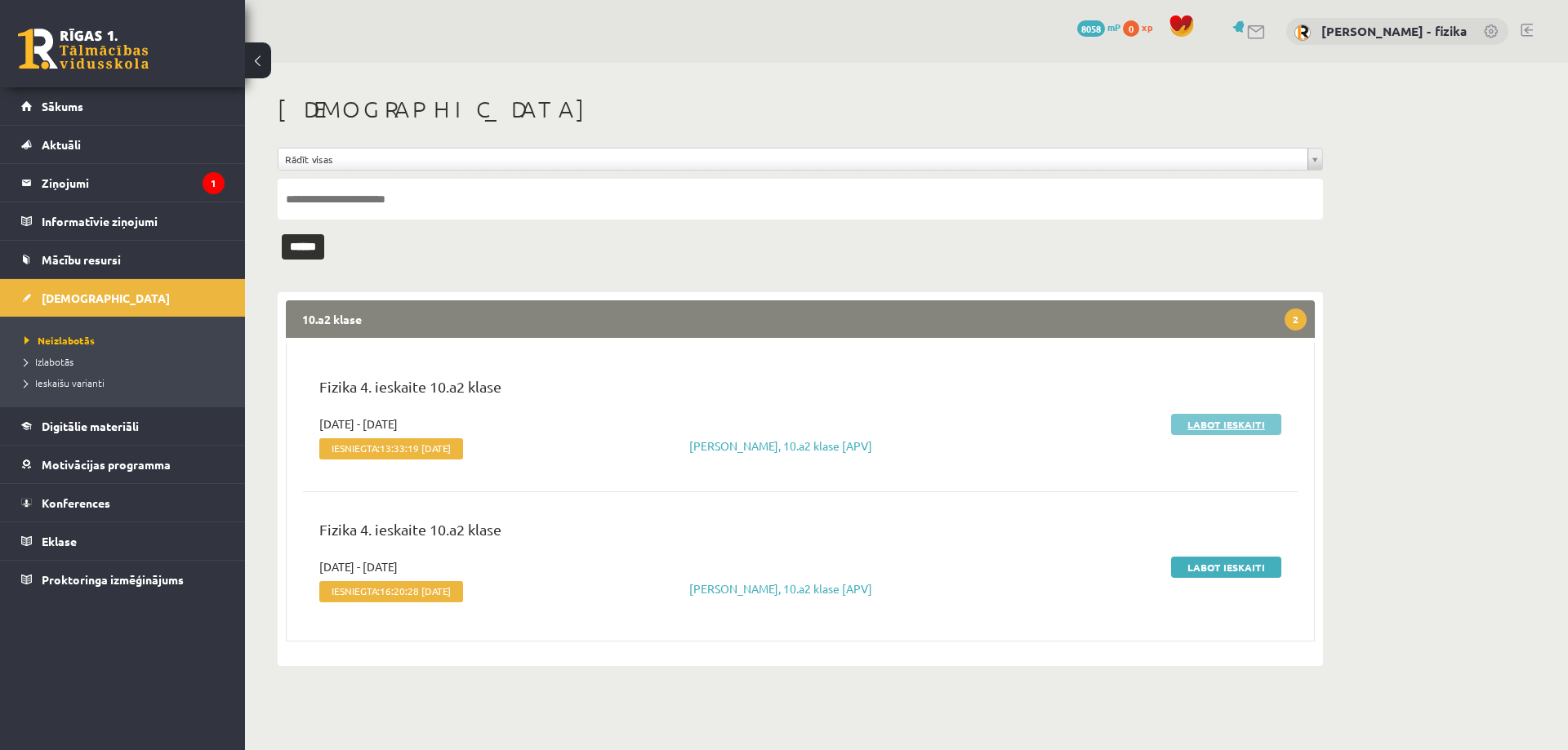
click at [1197, 415] on link "Labot ieskaiti" at bounding box center [1226, 425] width 110 height 21
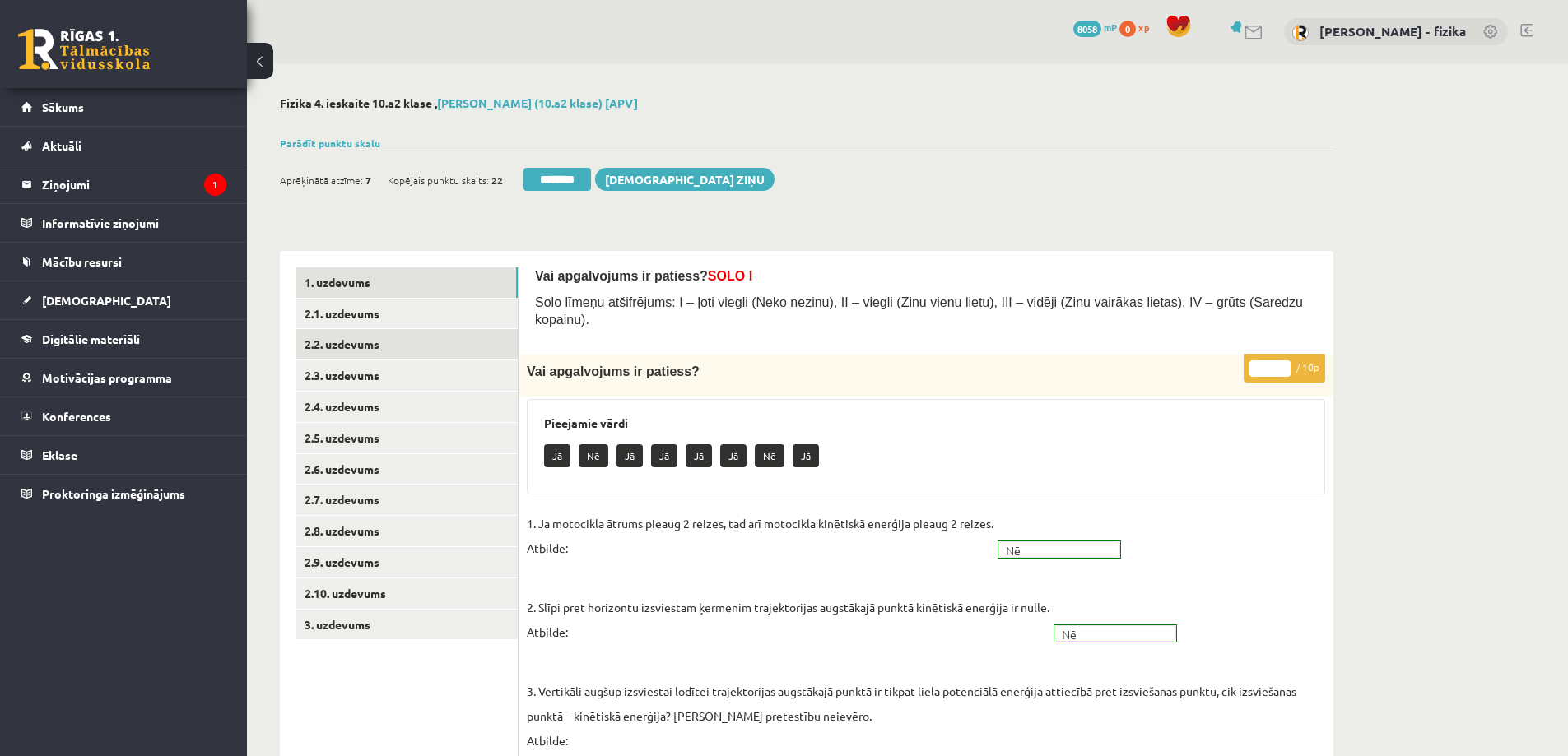
click at [388, 358] on link "2.2. uzdevums" at bounding box center [406, 344] width 222 height 30
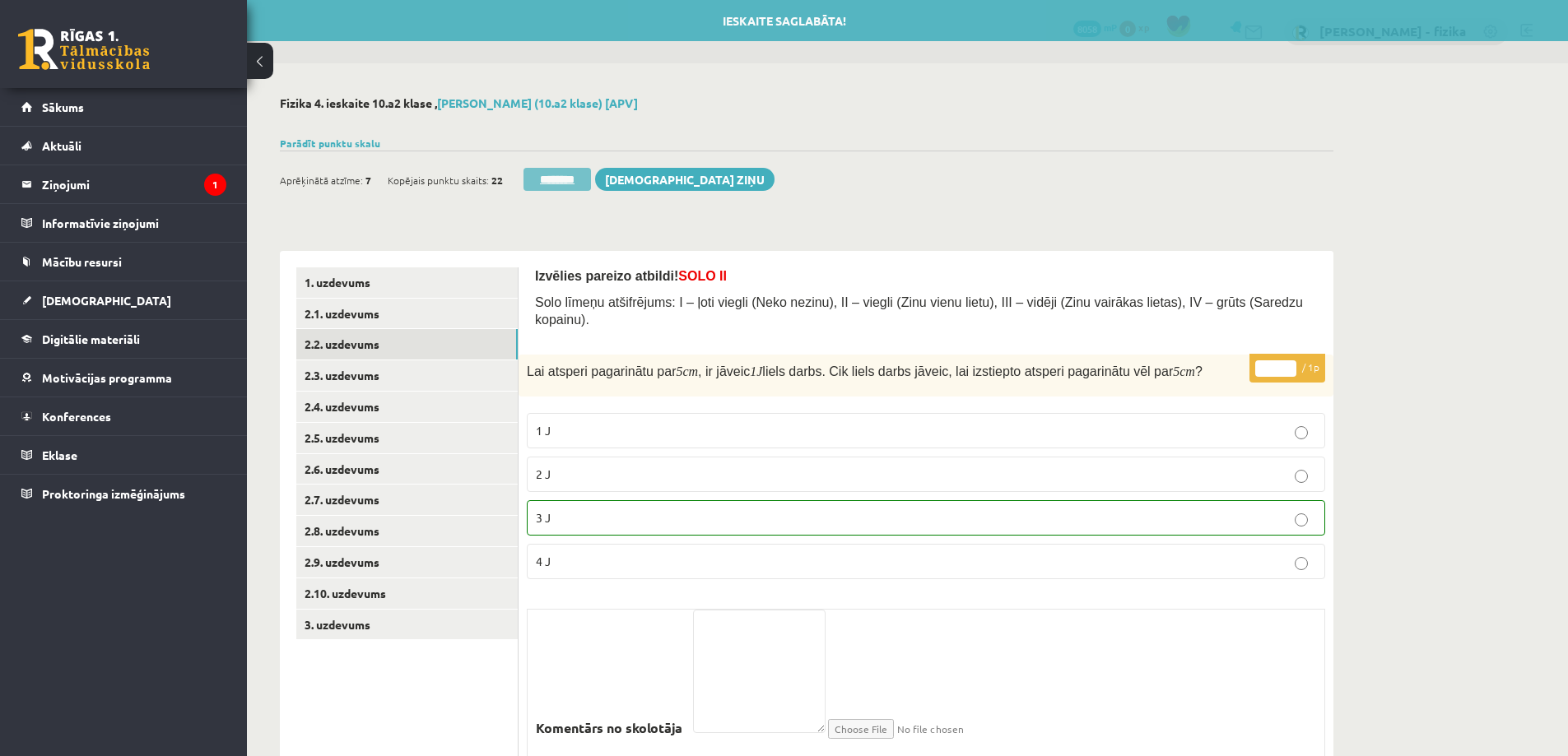
click at [591, 190] on input "********" at bounding box center [557, 179] width 68 height 23
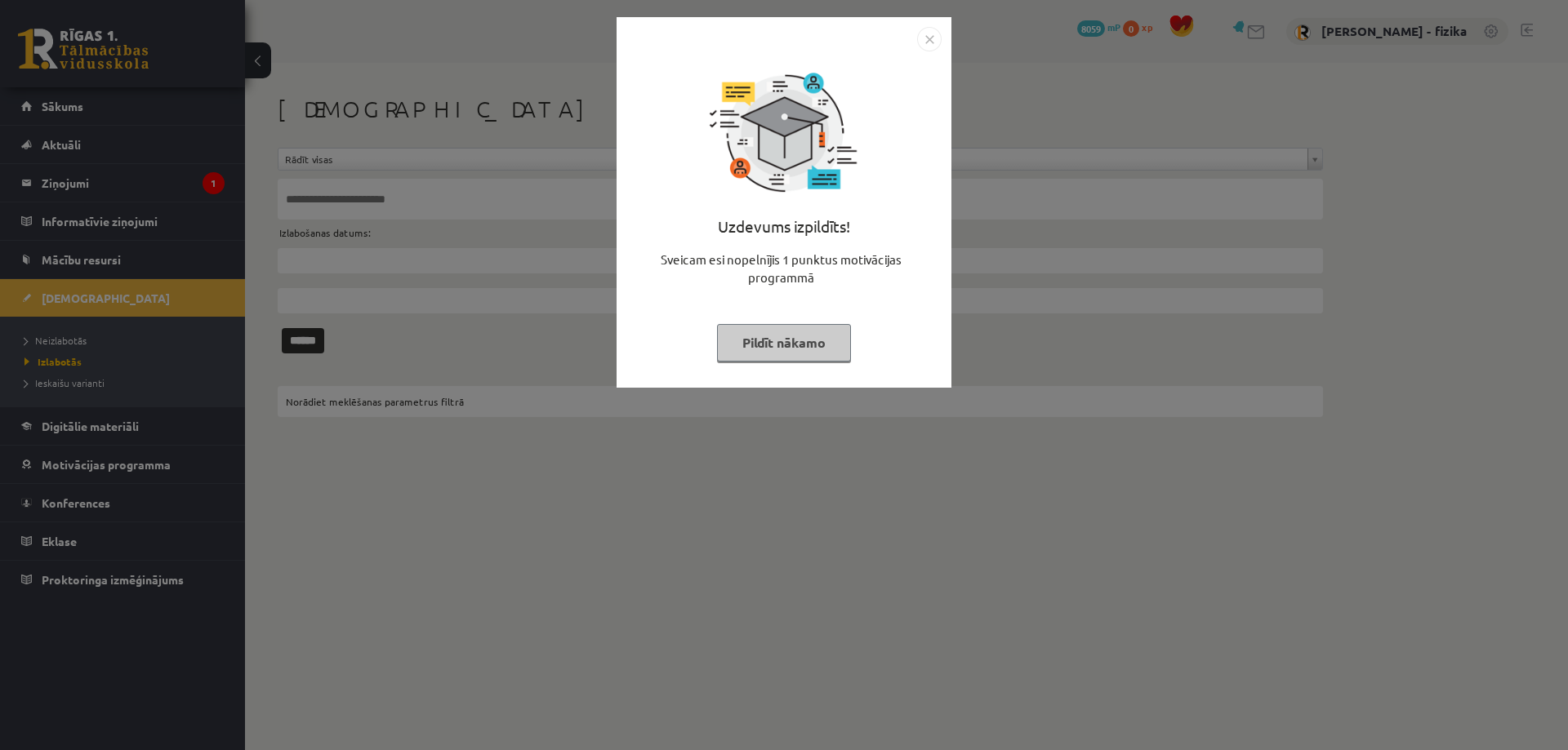
click at [793, 346] on button "Pildīt nākamo" at bounding box center [784, 342] width 134 height 38
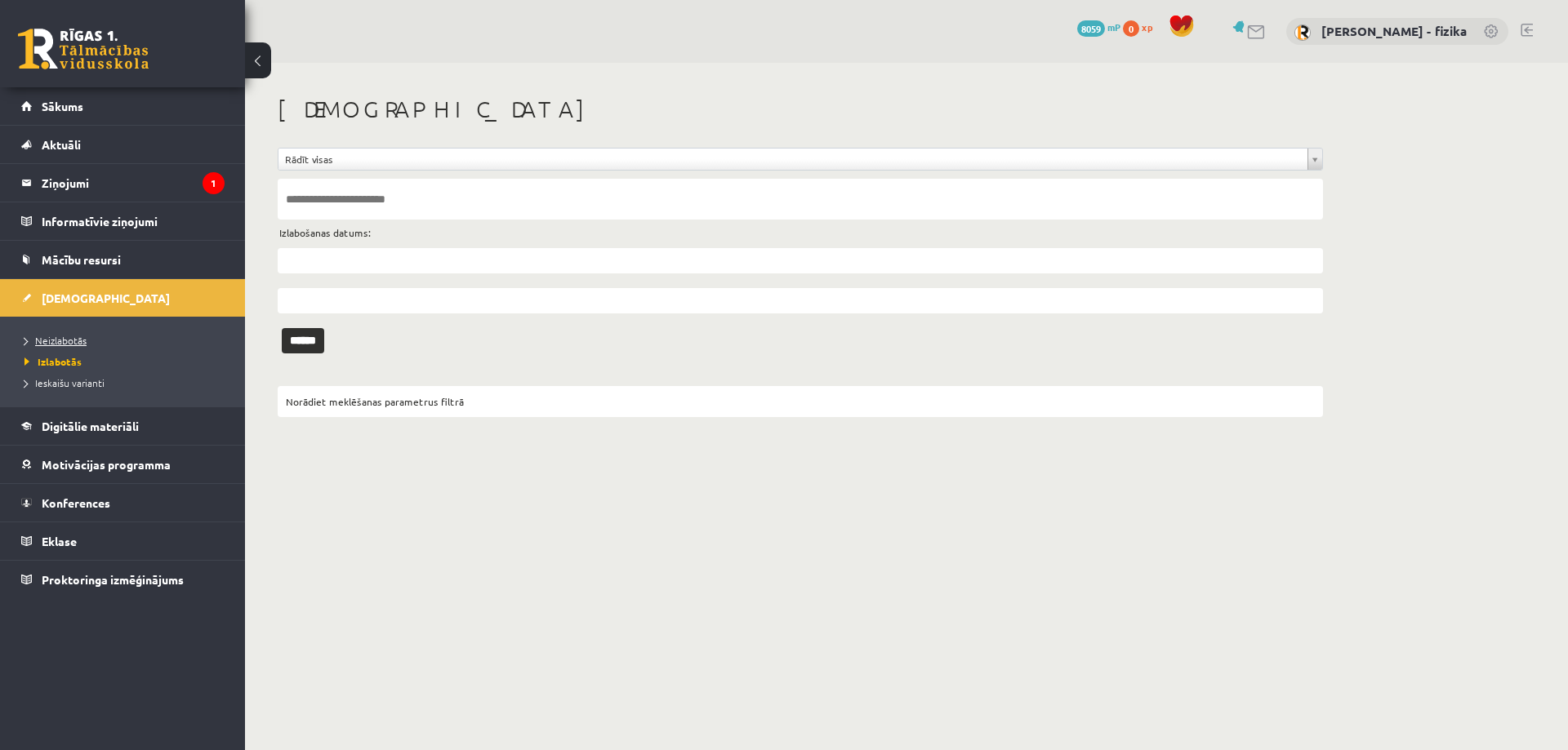
click at [62, 333] on link "Neizlabotās" at bounding box center [126, 341] width 204 height 15
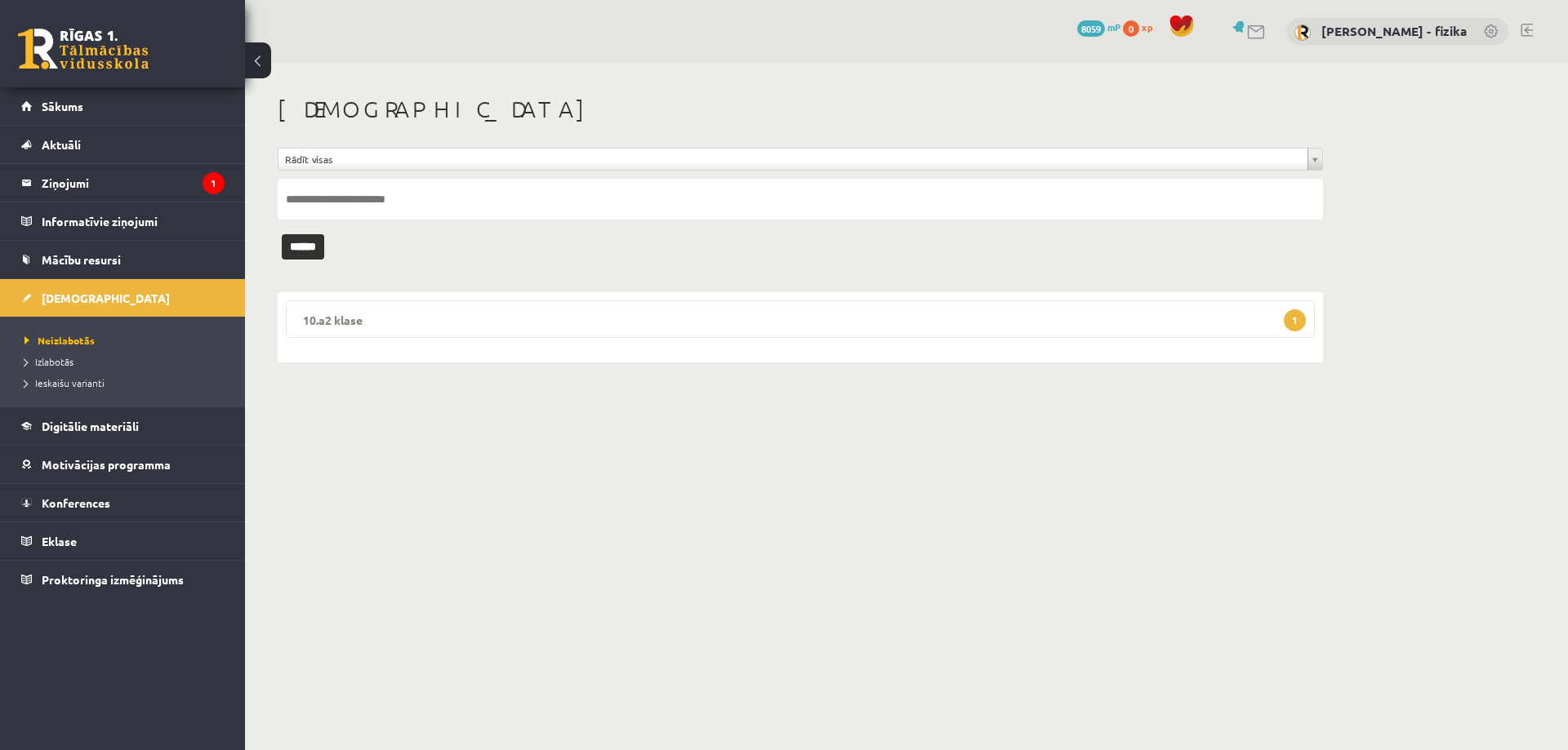
click at [1163, 314] on legend "10.a2 klase 1" at bounding box center [801, 319] width 1029 height 38
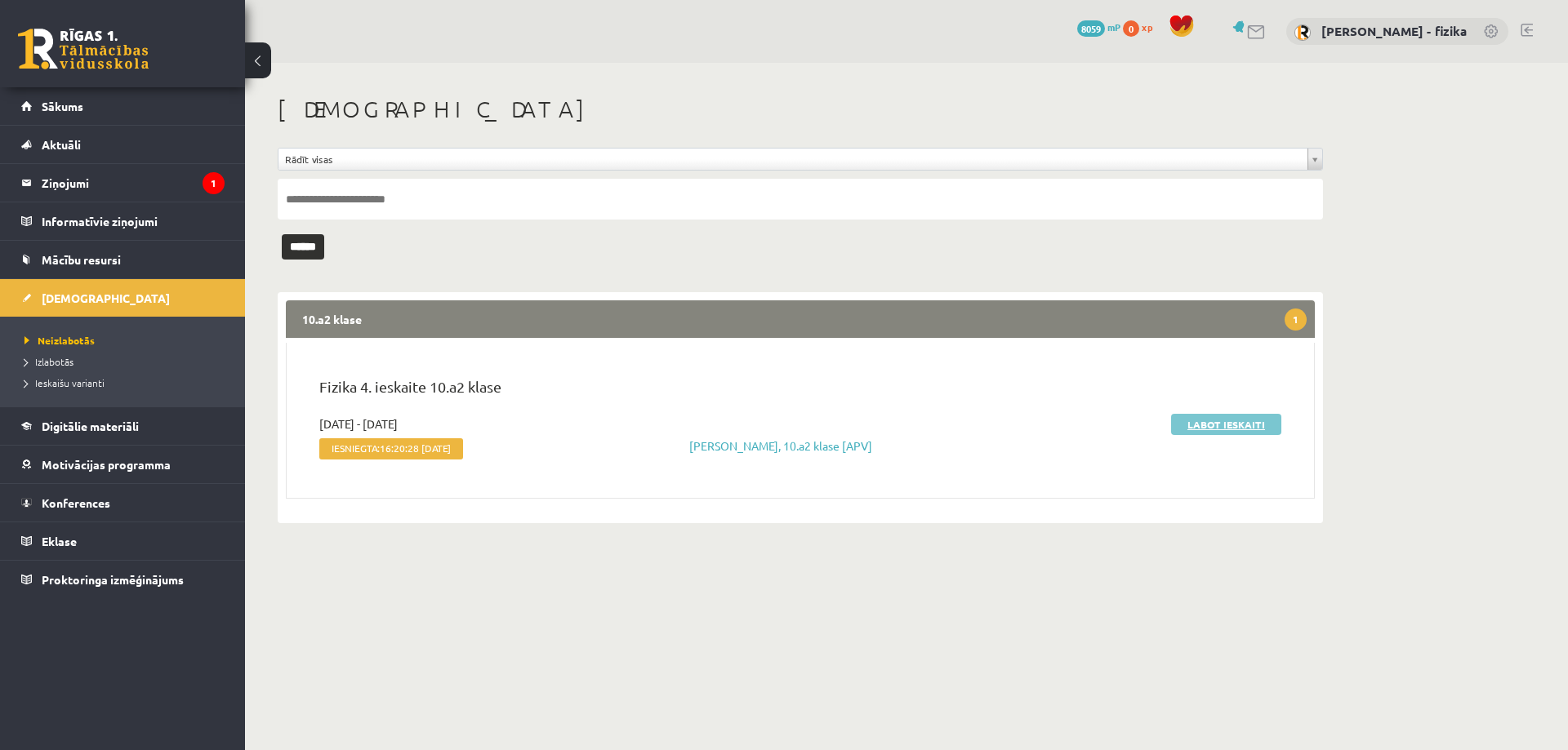
click at [1240, 421] on link "Labot ieskaiti" at bounding box center [1226, 425] width 110 height 21
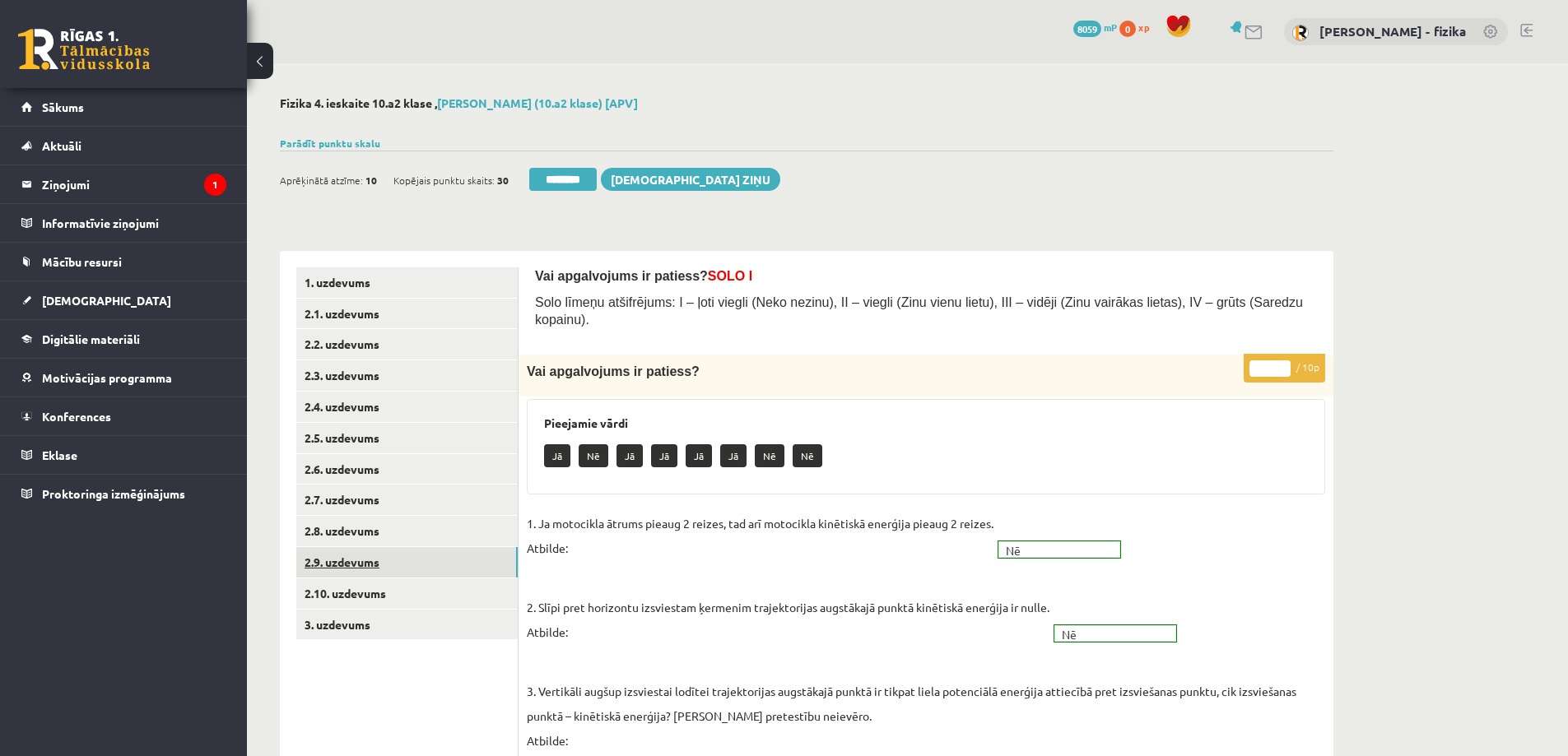
click at [479, 577] on link "2.9. uzdevums" at bounding box center [406, 562] width 222 height 30
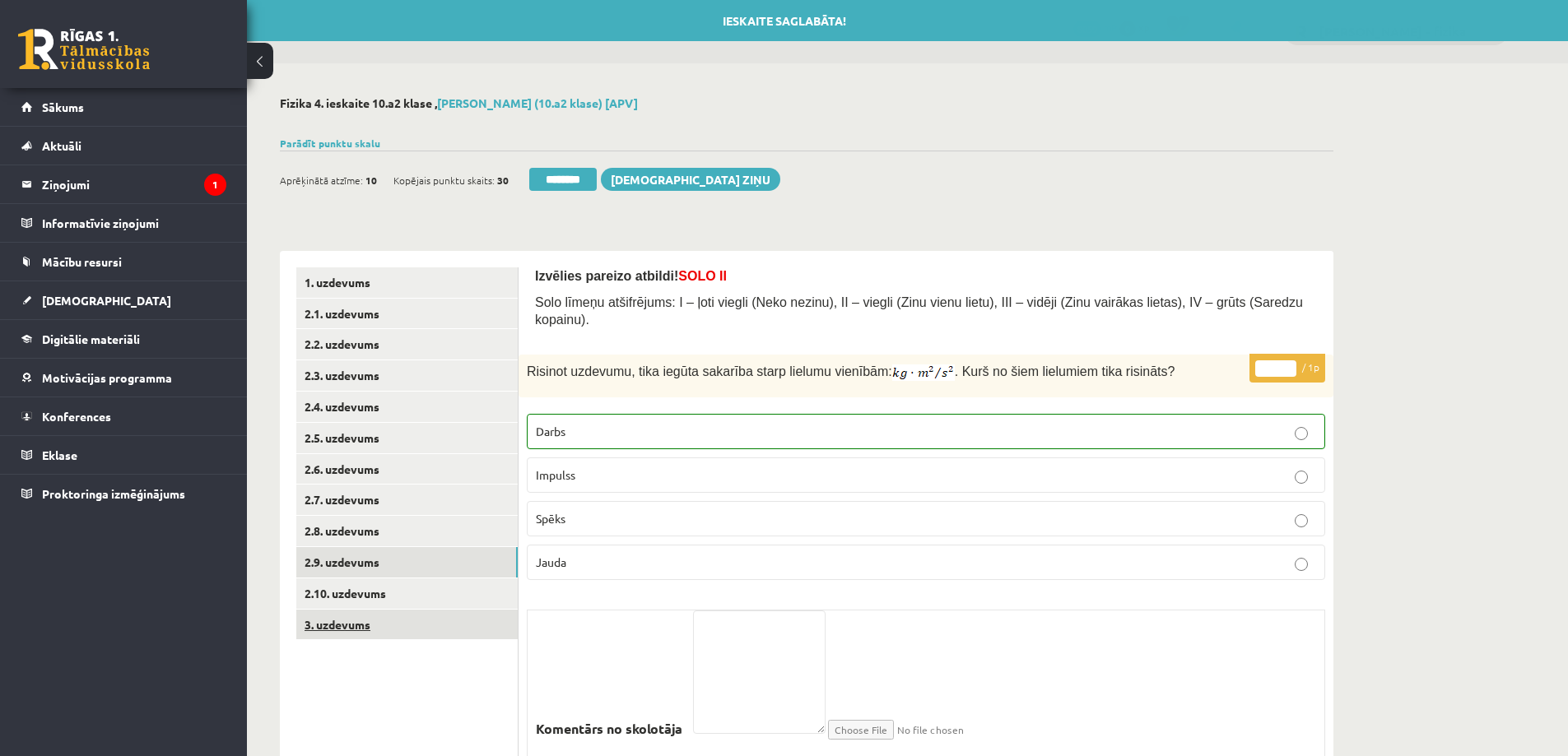
click at [464, 611] on link "3. uzdevums" at bounding box center [406, 625] width 222 height 30
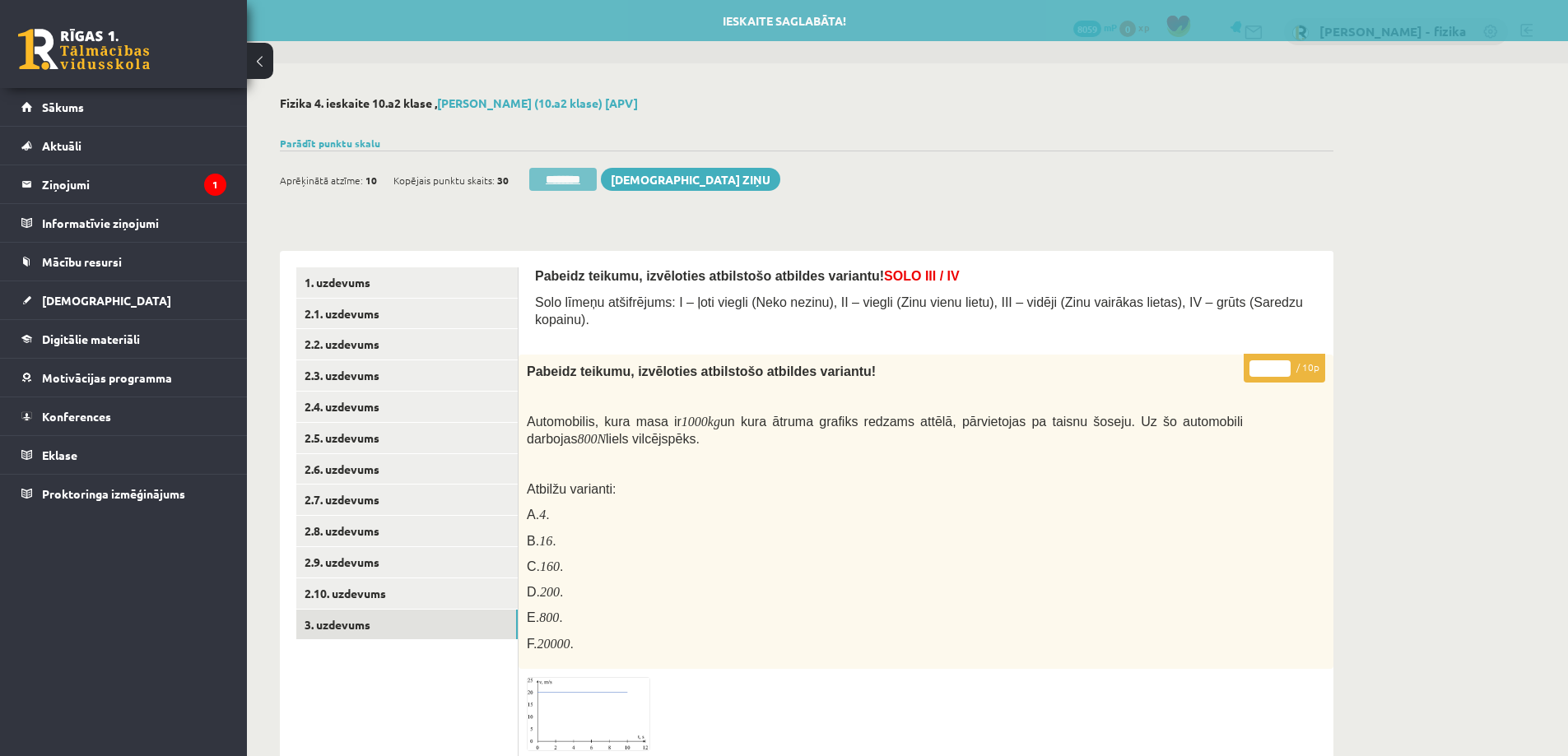
click at [582, 174] on input "********" at bounding box center [562, 179] width 68 height 23
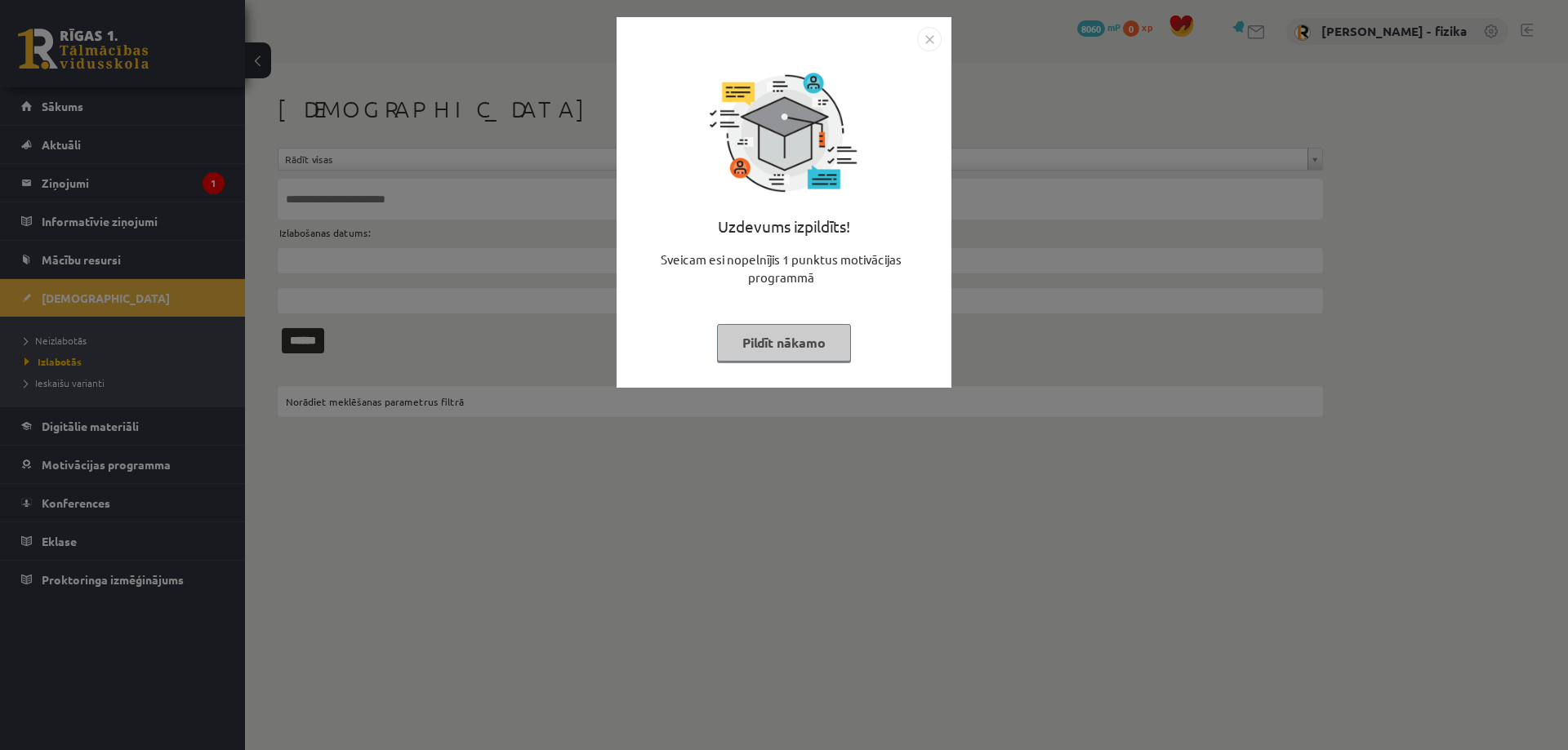
click at [759, 346] on button "Pildīt nākamo" at bounding box center [784, 342] width 134 height 38
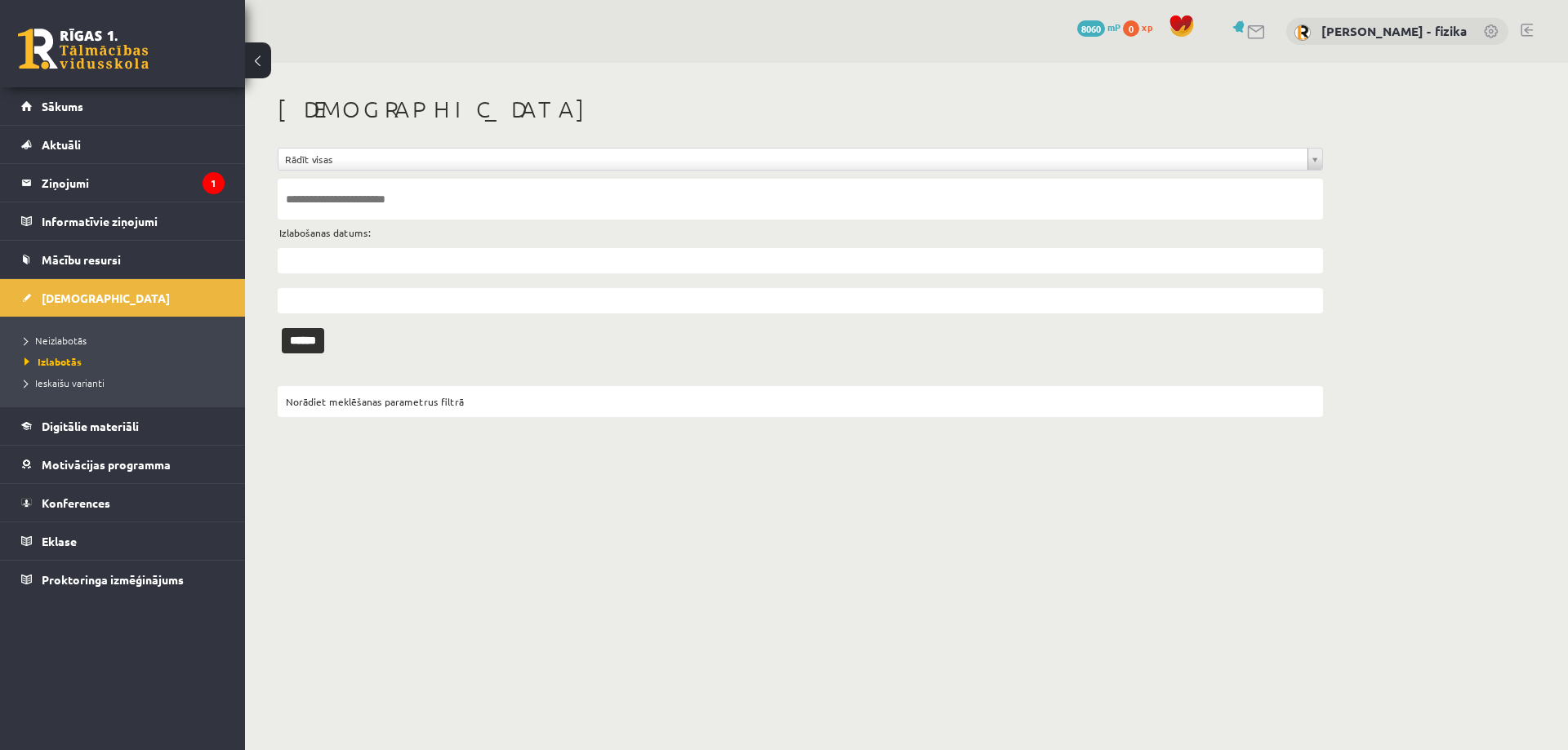
click at [154, 175] on legend "Ziņojumi 1" at bounding box center [133, 183] width 183 height 38
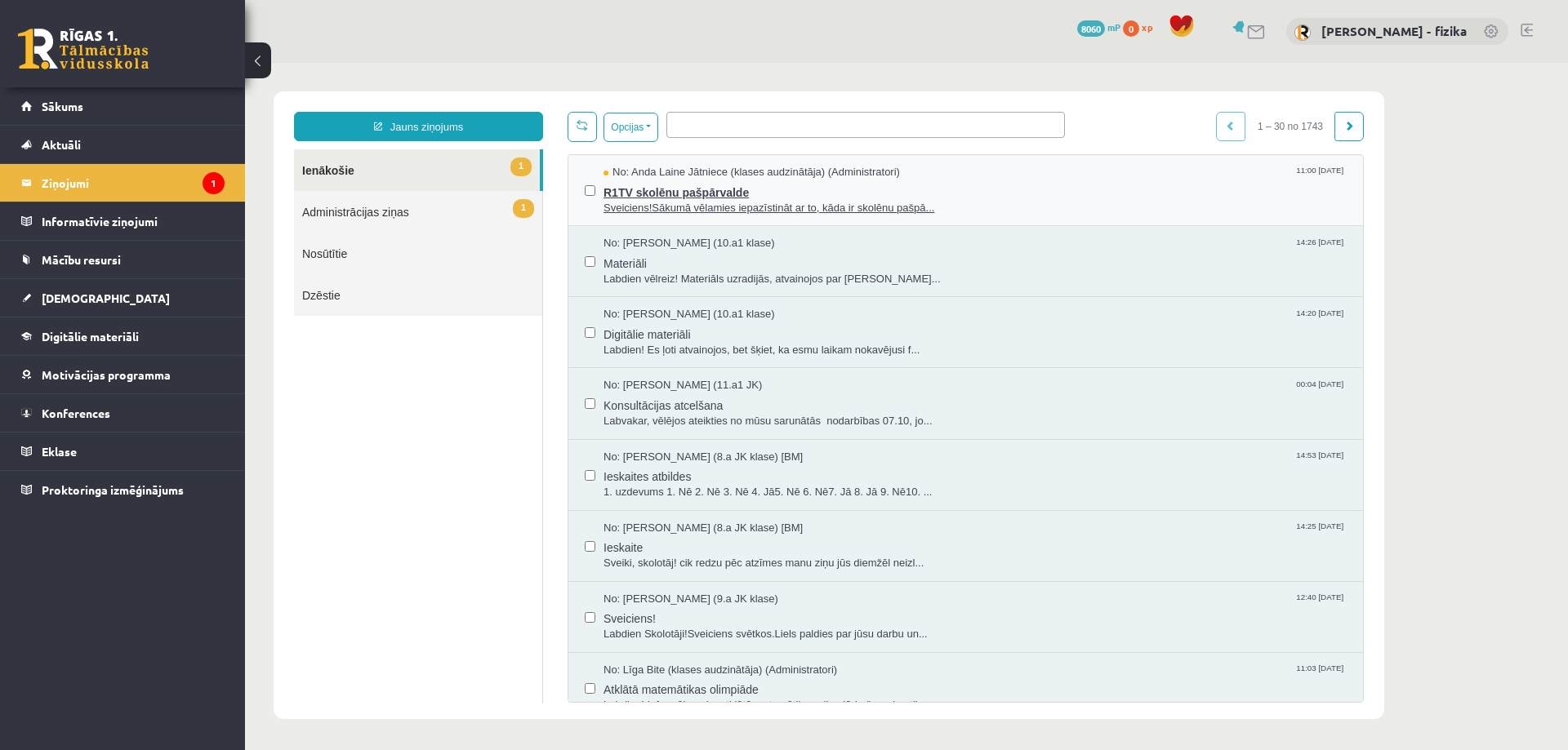
click at [791, 184] on span "R1TV skolēnu pašpārvalde" at bounding box center [974, 191] width 743 height 21
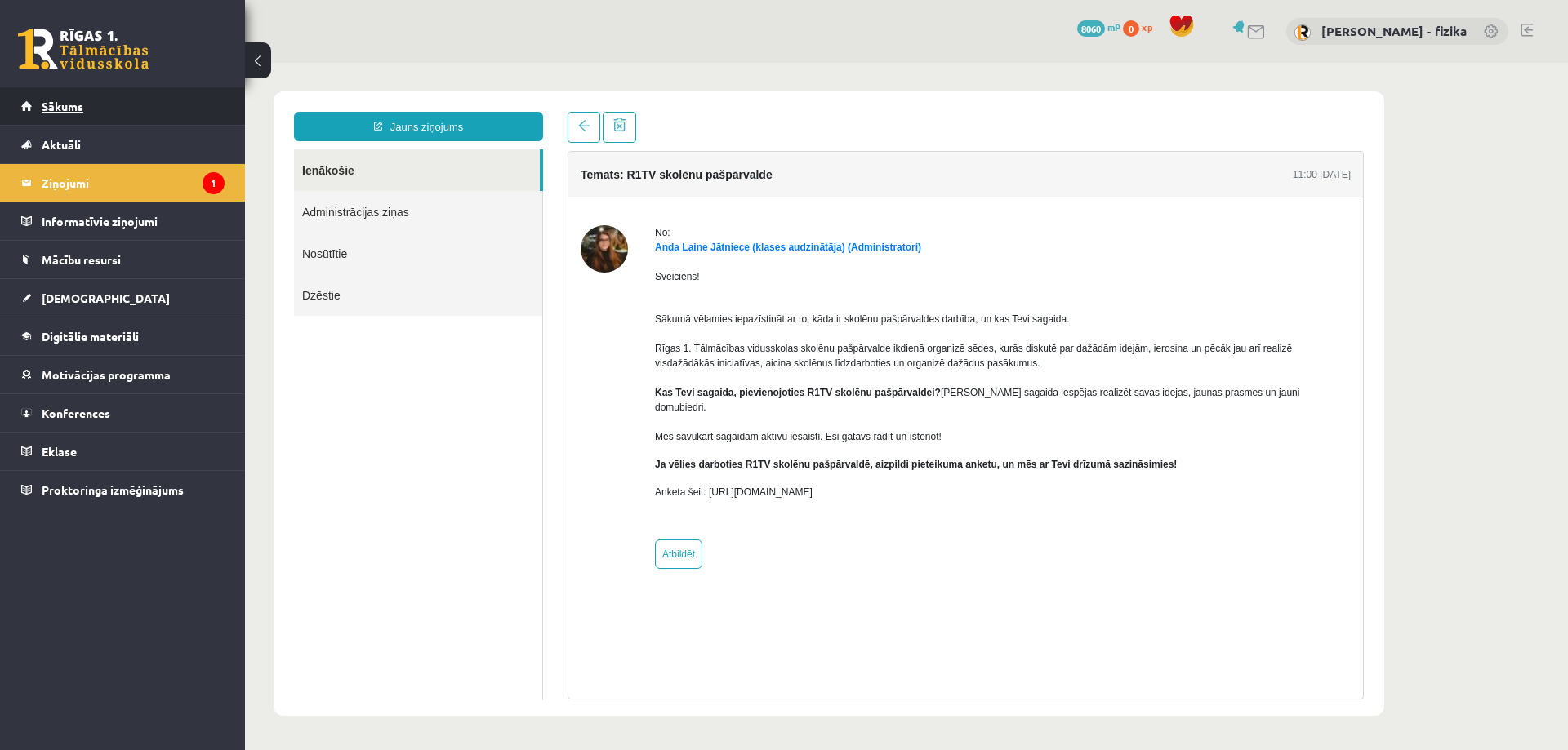
click at [83, 112] on link "Sākums" at bounding box center [122, 107] width 203 height 38
